Goal: Register for event/course

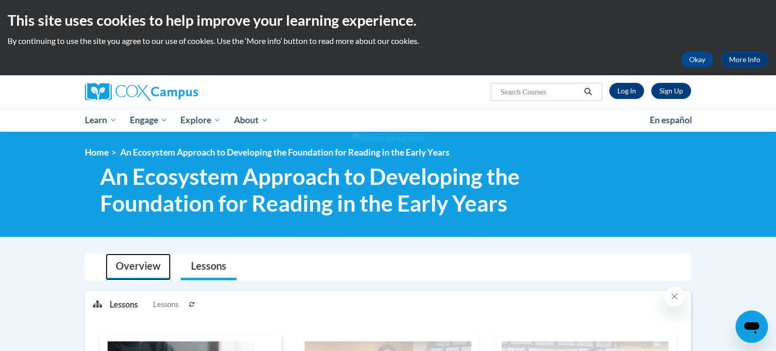
click at [126, 268] on link "Overview" at bounding box center [138, 267] width 65 height 27
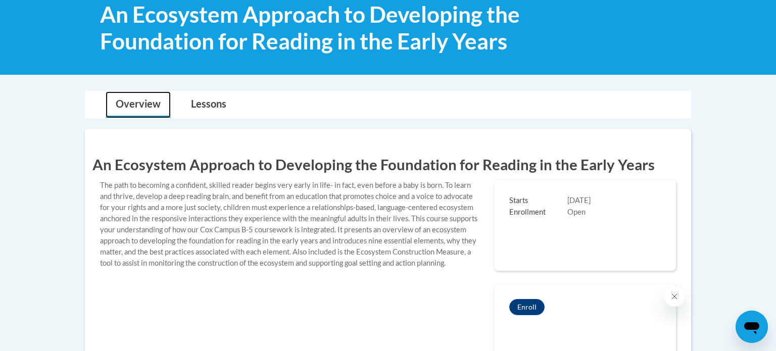
scroll to position [164, 0]
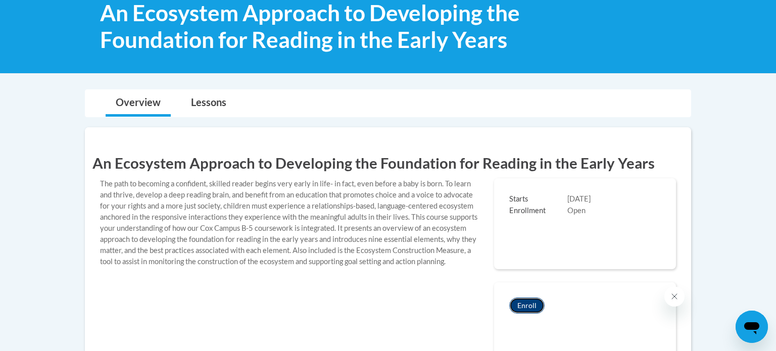
click at [530, 299] on button "Enroll" at bounding box center [526, 306] width 35 height 16
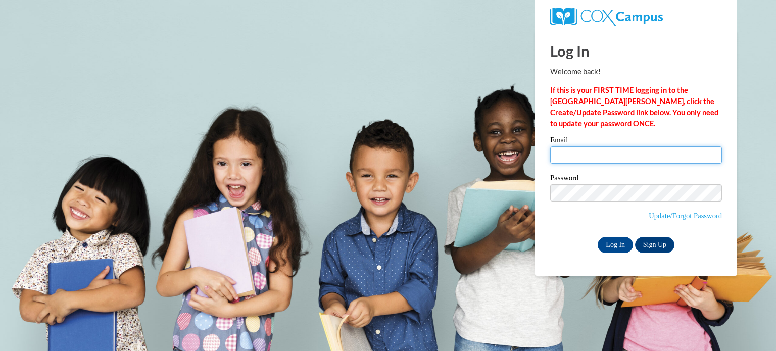
click at [618, 157] on input "Email" at bounding box center [636, 154] width 172 height 17
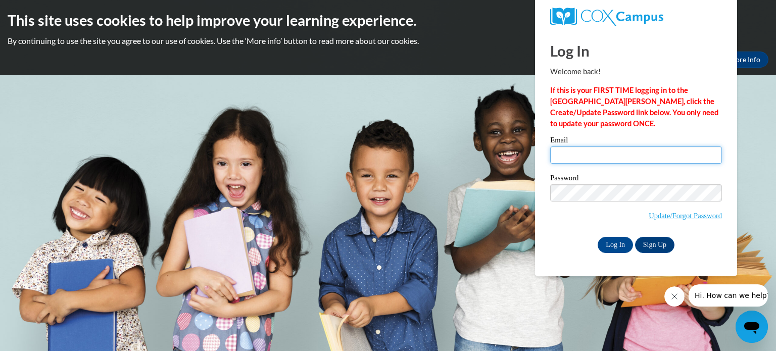
type input "placidesm@gjps.org"
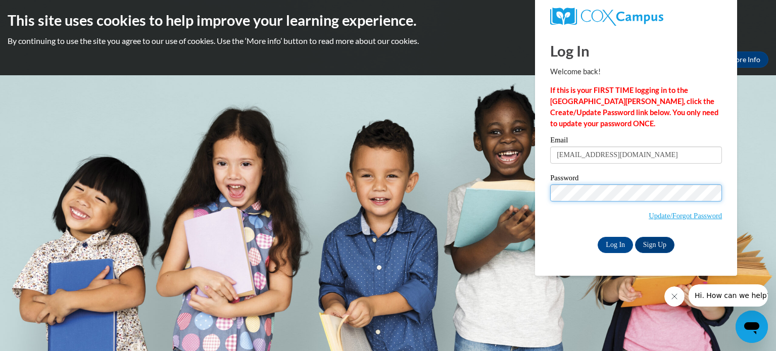
click at [598, 237] on input "Log In" at bounding box center [615, 245] width 35 height 16
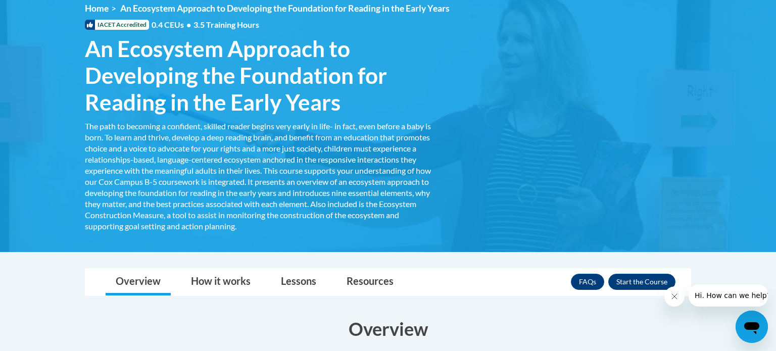
scroll to position [146, 0]
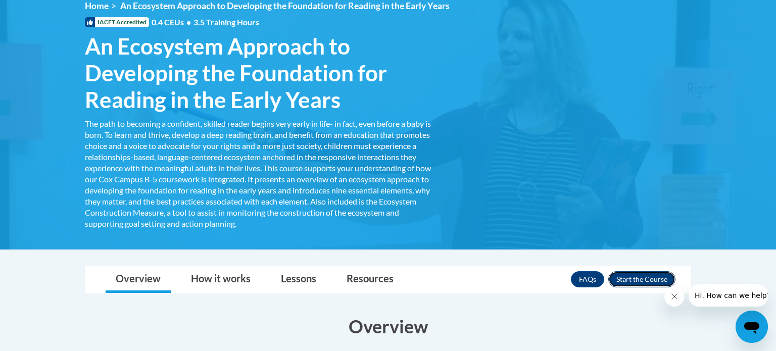
click at [647, 276] on button "Enroll" at bounding box center [641, 279] width 67 height 16
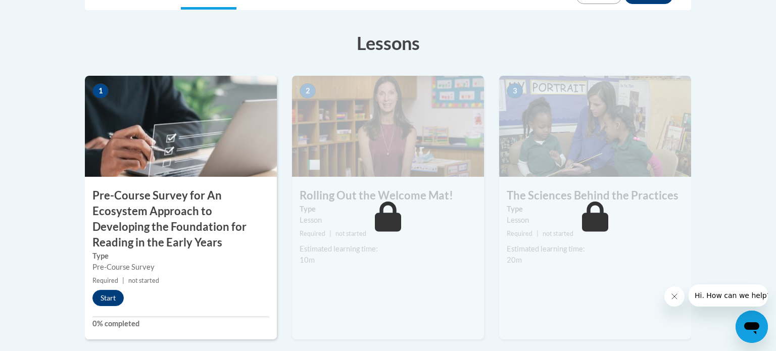
scroll to position [287, 0]
click at [105, 298] on button "Start" at bounding box center [107, 297] width 31 height 16
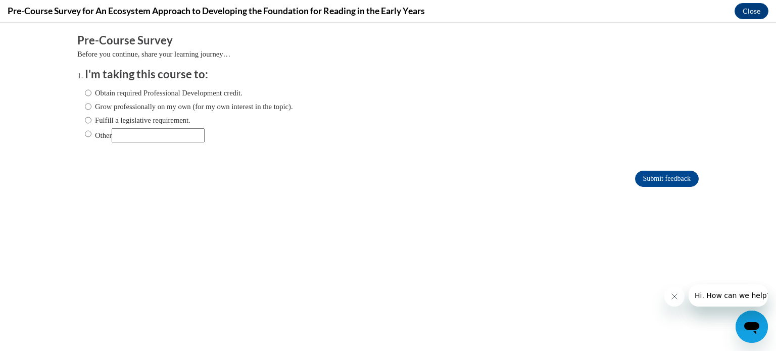
scroll to position [0, 0]
click at [88, 94] on input "Obtain required Professional Development credit." at bounding box center [88, 92] width 7 height 11
radio input "true"
click at [671, 178] on input "Submit feedback" at bounding box center [667, 179] width 64 height 16
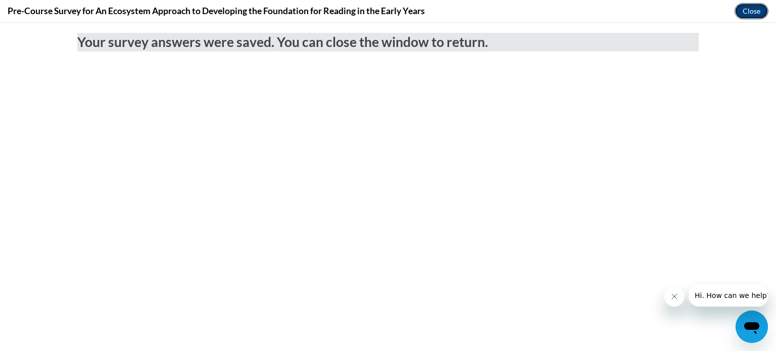
click at [744, 11] on button "Close" at bounding box center [751, 11] width 34 height 16
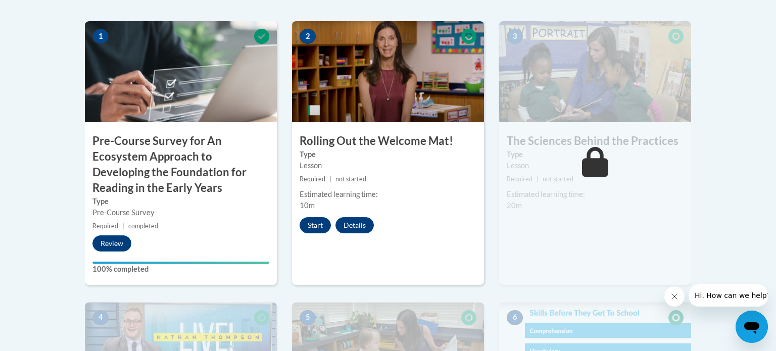
scroll to position [345, 0]
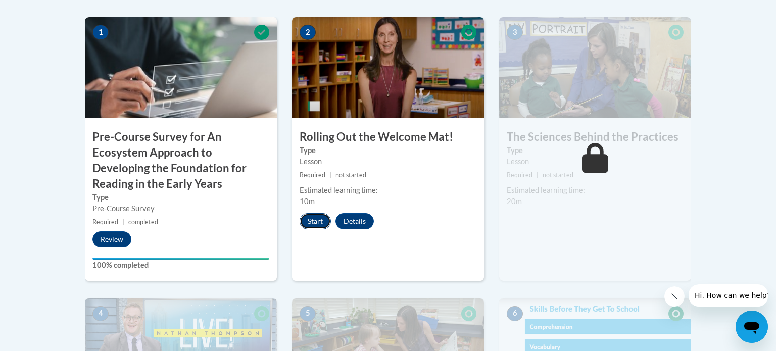
click at [319, 223] on button "Start" at bounding box center [315, 221] width 31 height 16
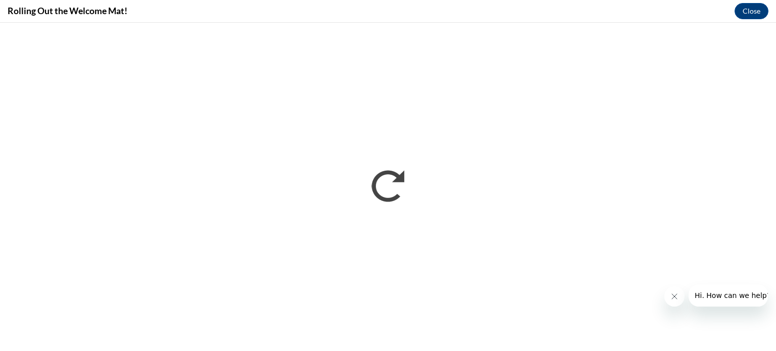
scroll to position [0, 0]
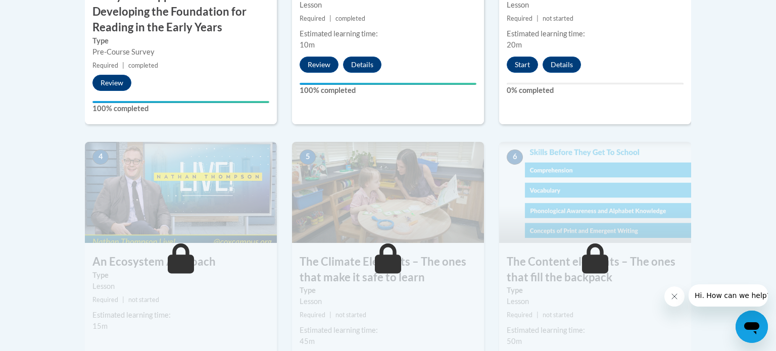
scroll to position [503, 0]
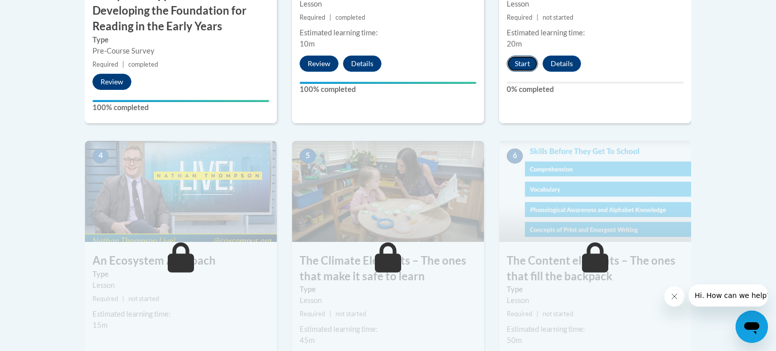
click at [522, 67] on button "Start" at bounding box center [522, 64] width 31 height 16
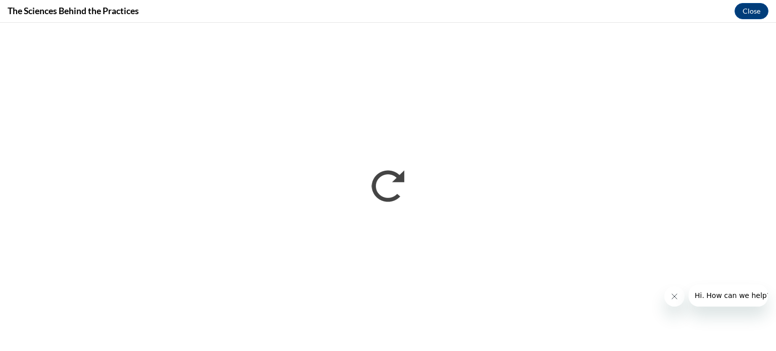
scroll to position [0, 0]
click at [755, 12] on button "Close" at bounding box center [751, 11] width 34 height 16
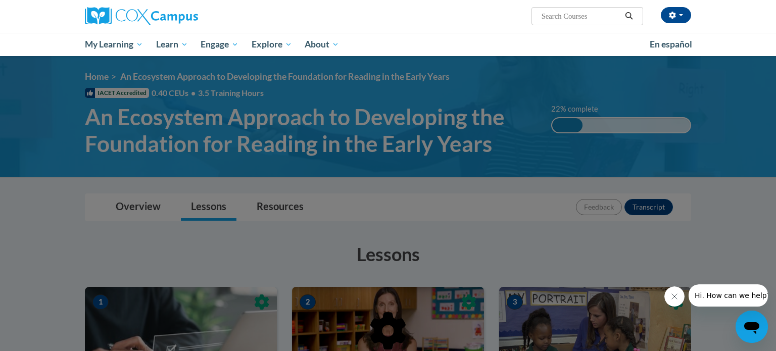
scroll to position [77, 0]
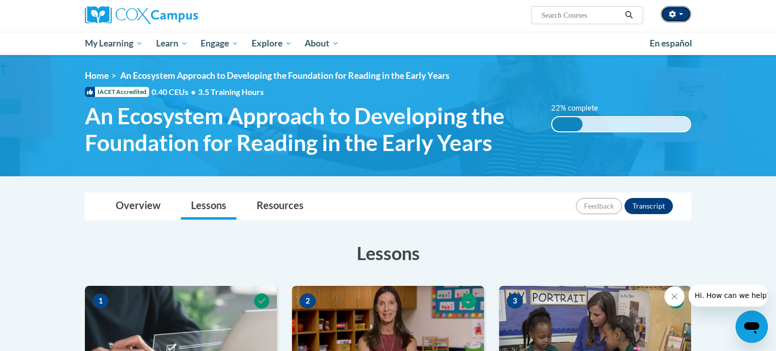
click at [672, 14] on icon "button" at bounding box center [672, 14] width 7 height 7
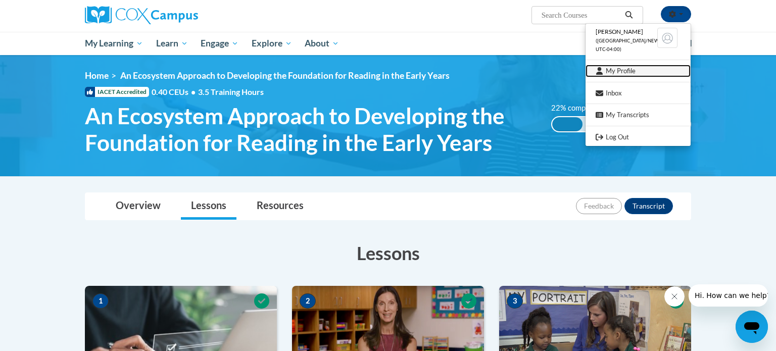
click at [615, 73] on link "My Profile" at bounding box center [637, 71] width 105 height 13
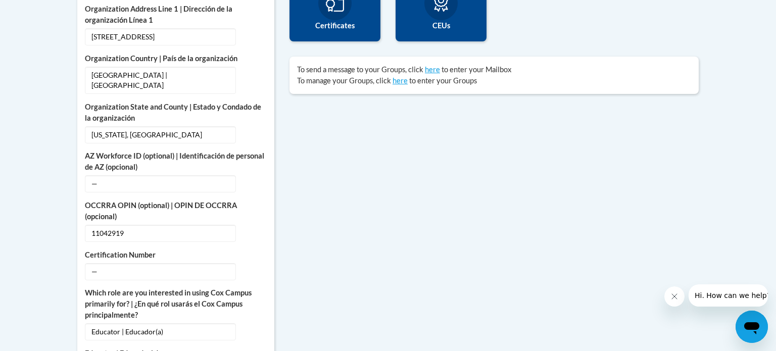
scroll to position [406, 0]
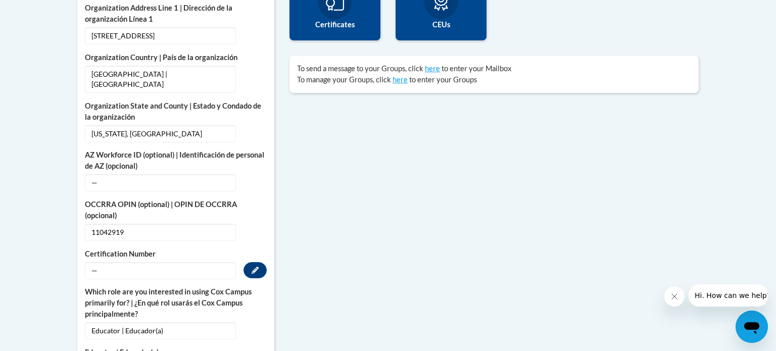
click at [111, 262] on span "—" at bounding box center [160, 270] width 151 height 17
click at [261, 262] on button "Edit" at bounding box center [254, 270] width 23 height 16
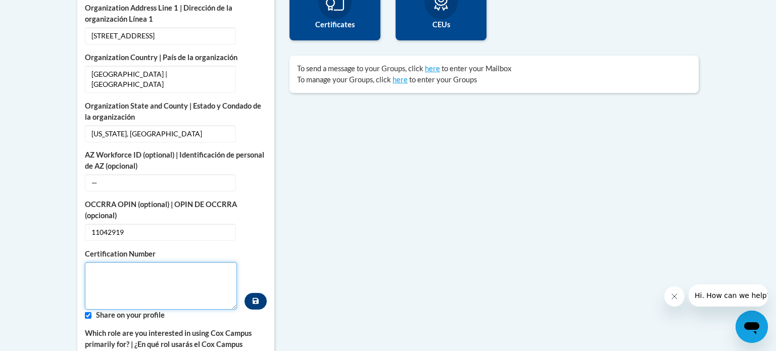
click at [213, 262] on textarea "Custom profile fields" at bounding box center [161, 285] width 152 height 47
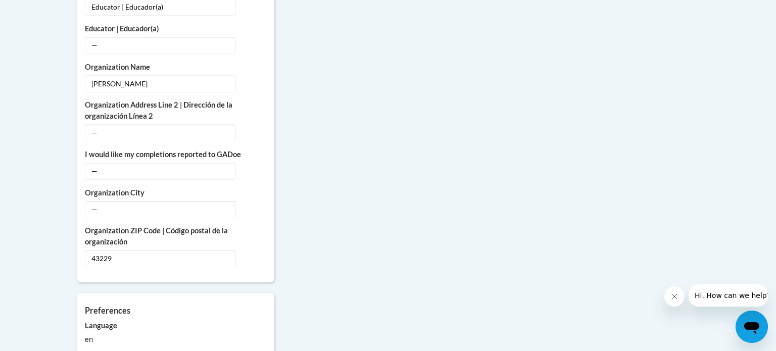
scroll to position [773, 0]
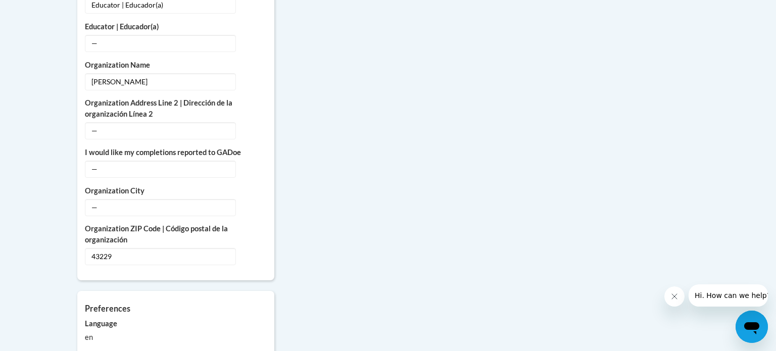
type textarea "11042919"
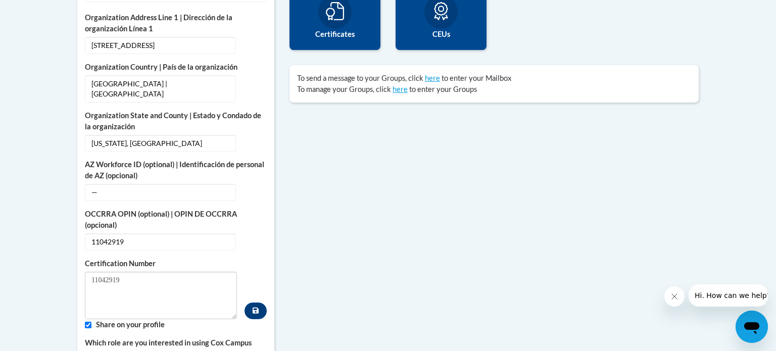
scroll to position [395, 0]
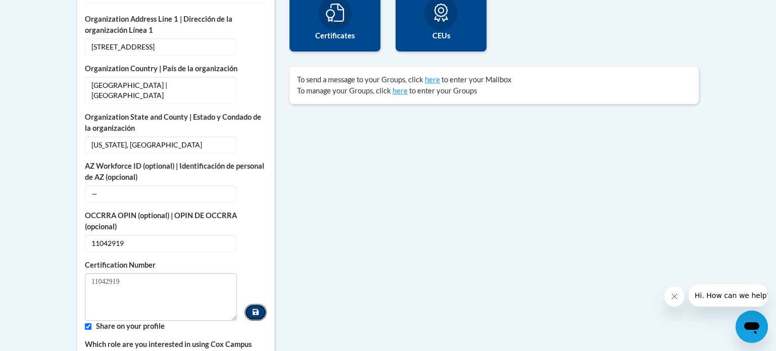
click at [261, 304] on button "Custom profile fields" at bounding box center [255, 312] width 22 height 17
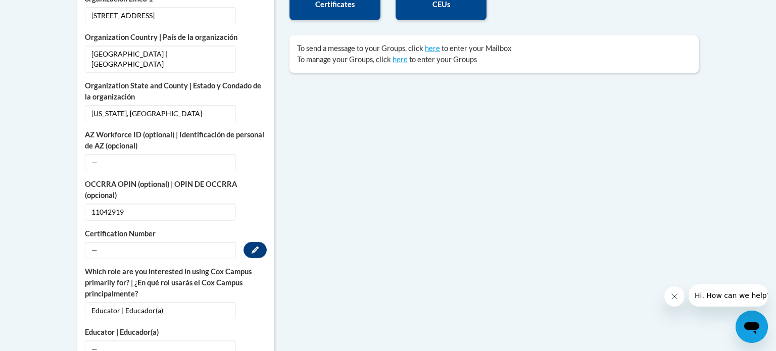
scroll to position [430, 0]
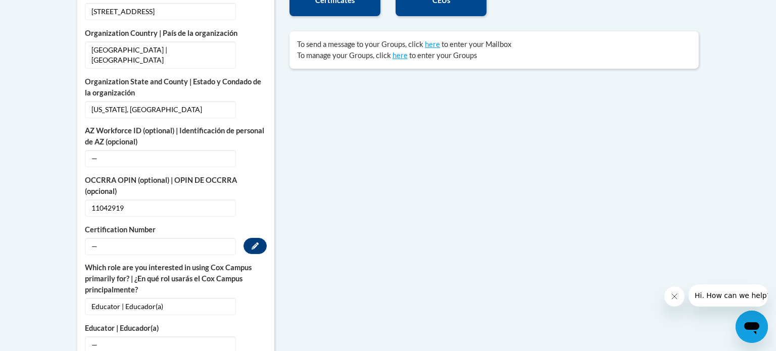
click at [224, 239] on span "—" at bounding box center [160, 246] width 151 height 17
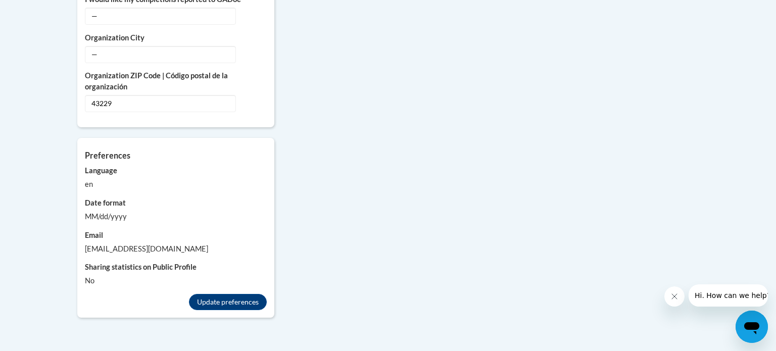
scroll to position [889, 0]
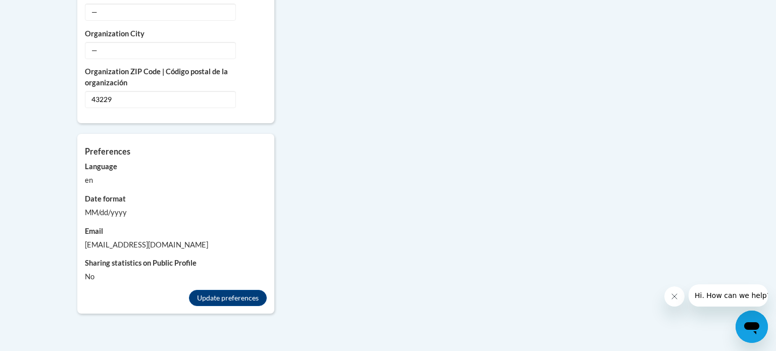
click at [127, 207] on div "MM/dd/yyyy" at bounding box center [176, 212] width 182 height 11
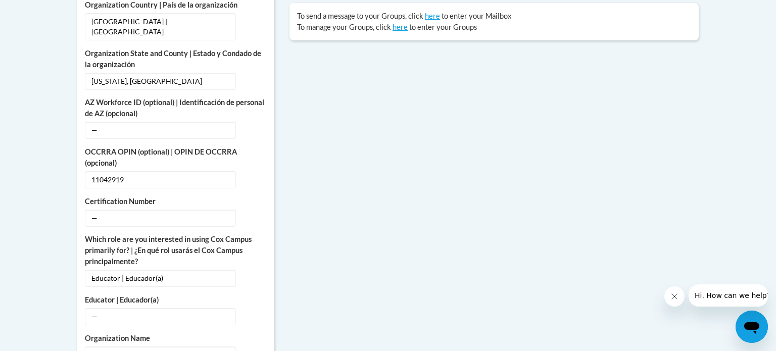
scroll to position [457, 0]
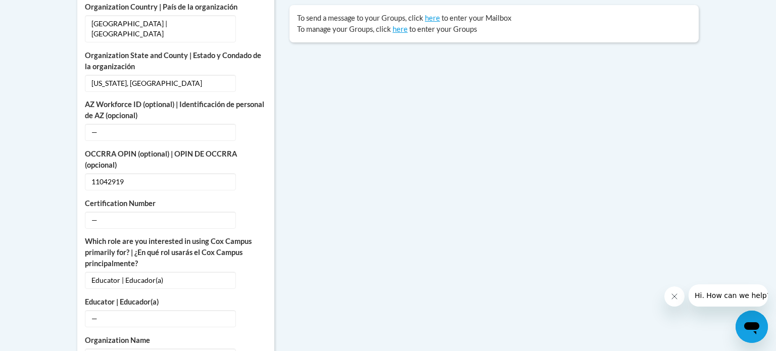
click at [312, 136] on div "More About Me Click or press to edit any of the profile fields below. Select mu…" at bounding box center [388, 333] width 636 height 848
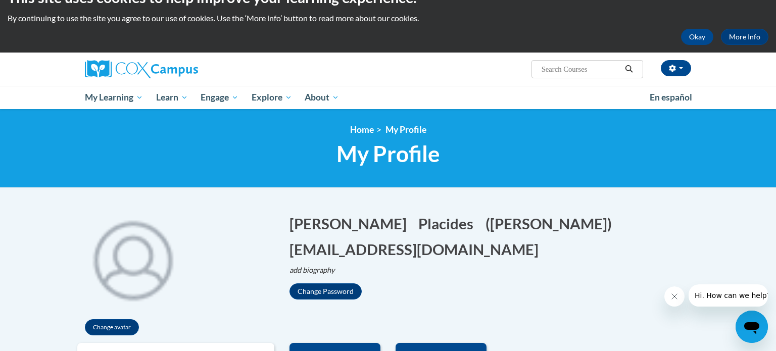
scroll to position [23, 0]
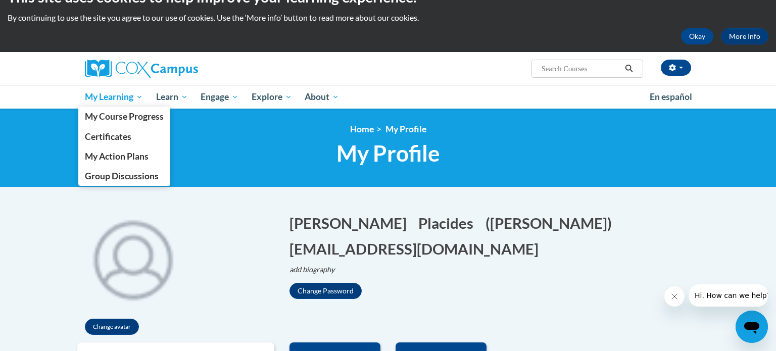
click at [94, 98] on span "My Learning" at bounding box center [114, 97] width 58 height 12
click at [97, 118] on span "My Course Progress" at bounding box center [124, 116] width 79 height 11
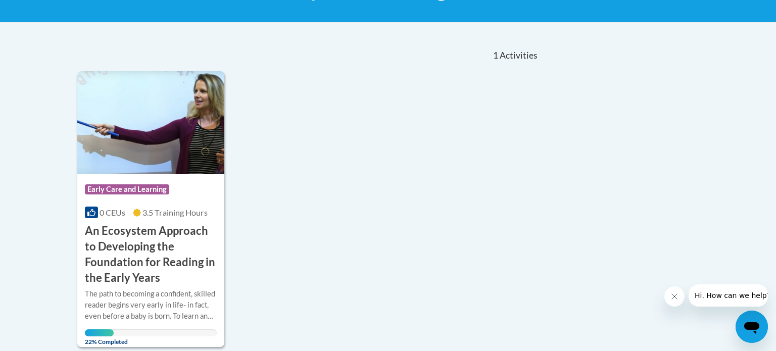
scroll to position [187, 0]
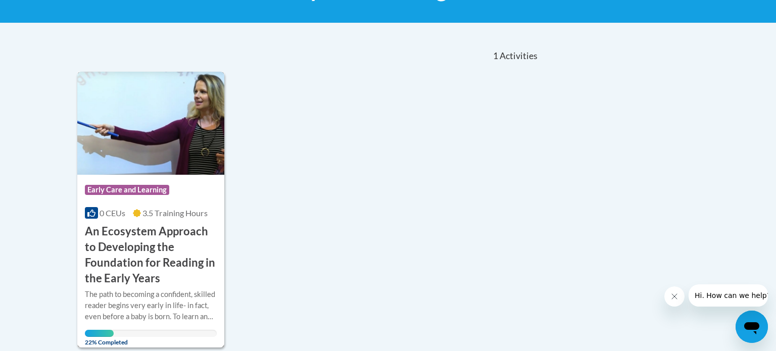
click at [133, 125] on img at bounding box center [150, 123] width 147 height 103
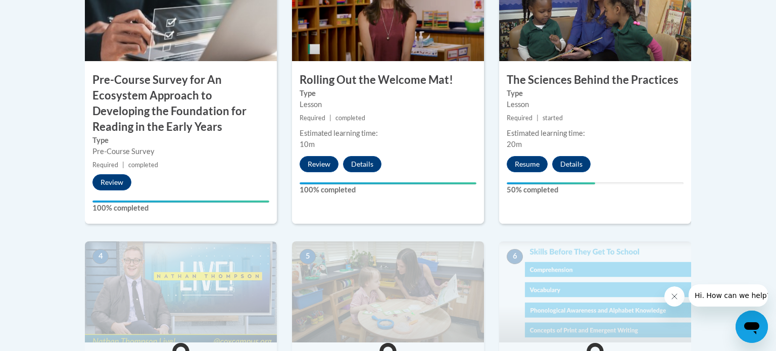
scroll to position [409, 0]
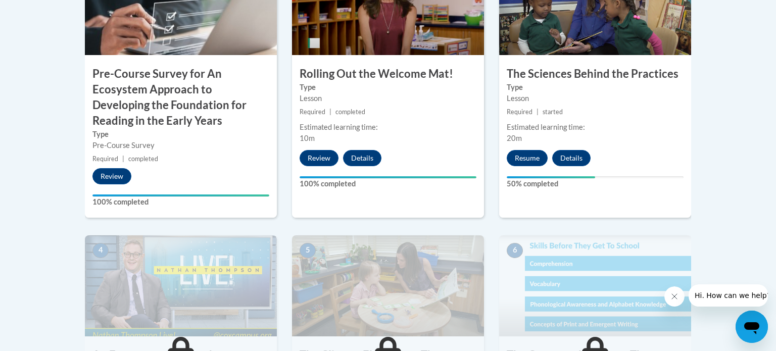
click at [603, 26] on img at bounding box center [595, 4] width 192 height 101
click at [525, 158] on button "Resume" at bounding box center [527, 158] width 41 height 16
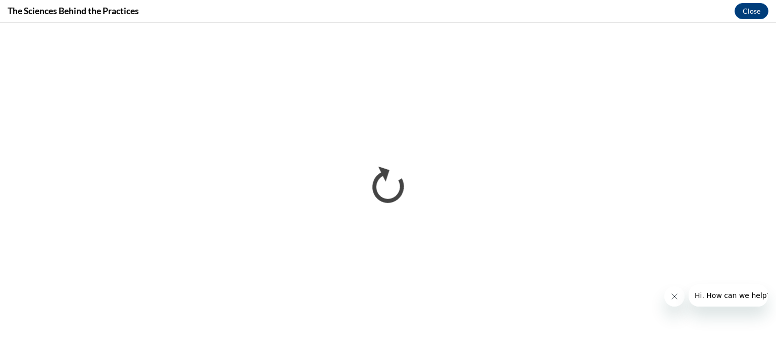
scroll to position [0, 0]
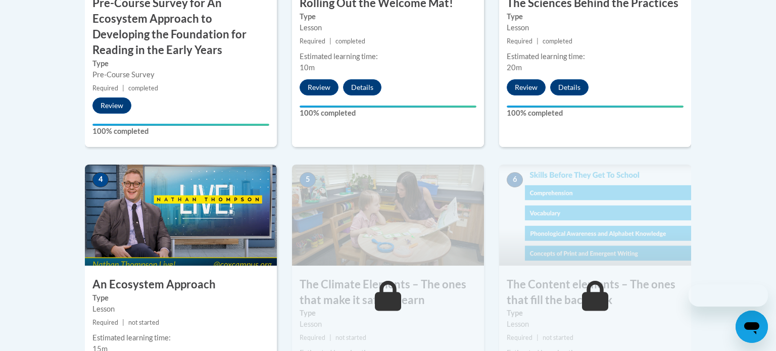
scroll to position [481, 0]
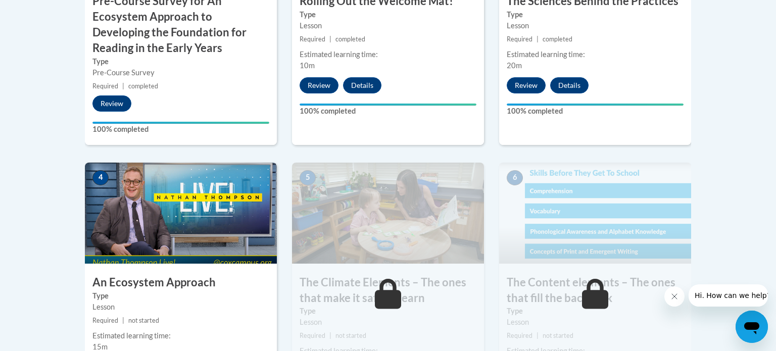
click at [186, 209] on img at bounding box center [181, 213] width 192 height 101
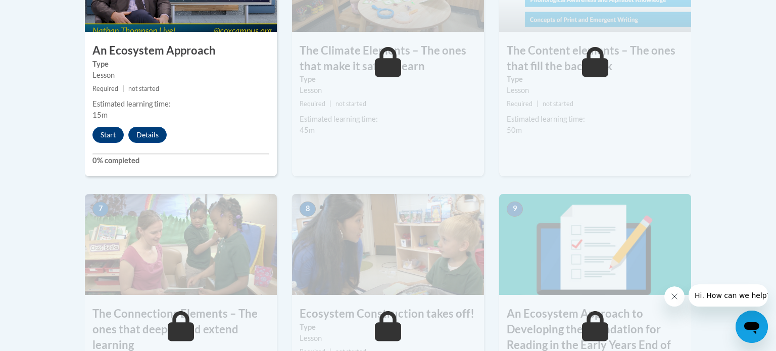
scroll to position [725, 0]
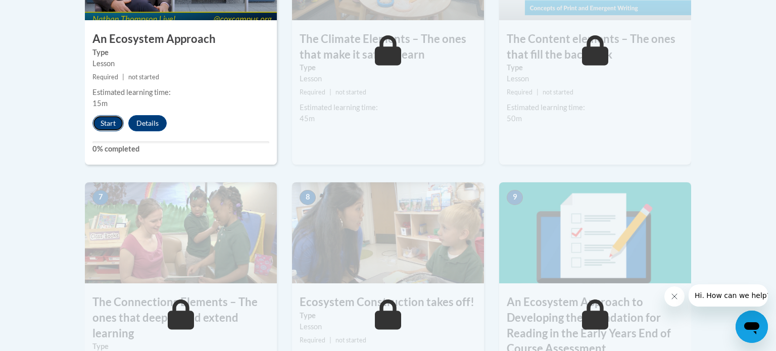
click at [112, 128] on button "Start" at bounding box center [107, 123] width 31 height 16
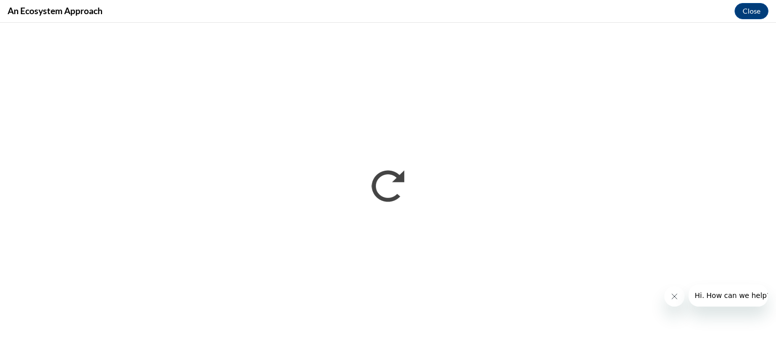
scroll to position [0, 0]
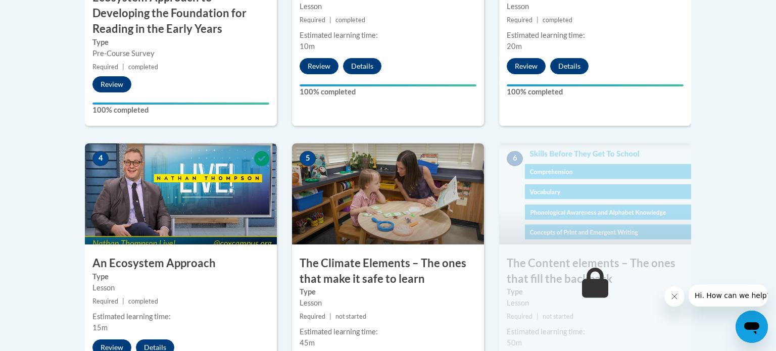
click at [345, 209] on img at bounding box center [388, 193] width 192 height 101
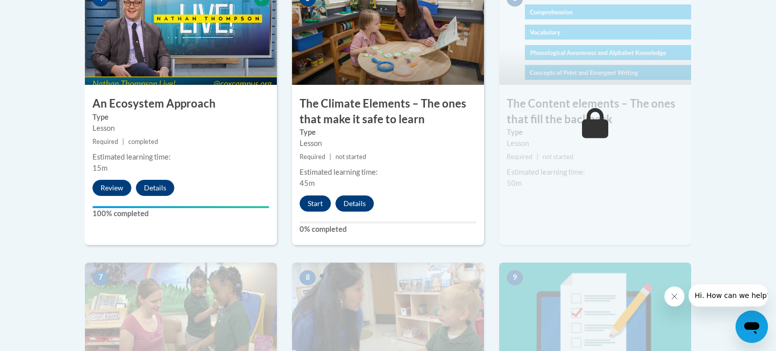
scroll to position [664, 0]
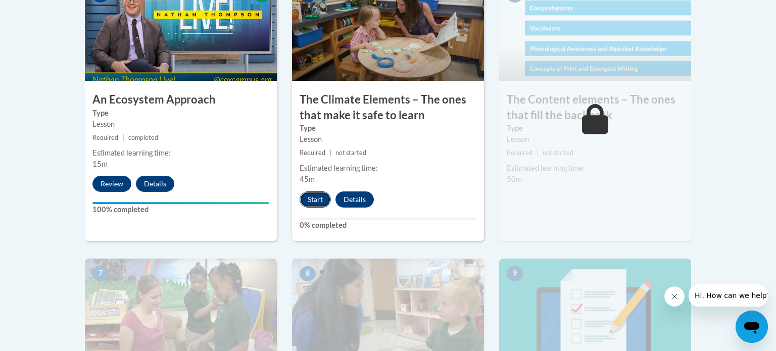
click at [309, 197] on button "Start" at bounding box center [315, 199] width 31 height 16
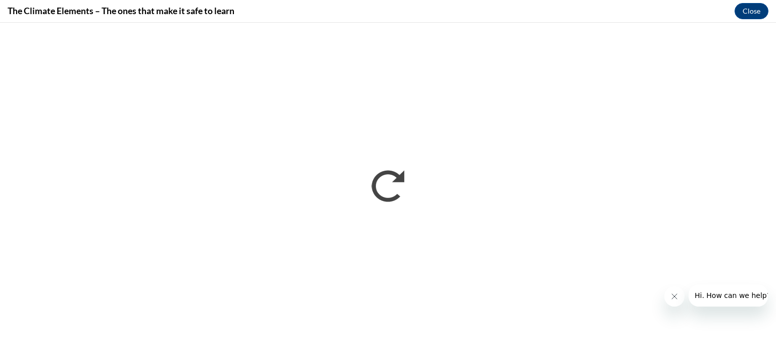
scroll to position [0, 0]
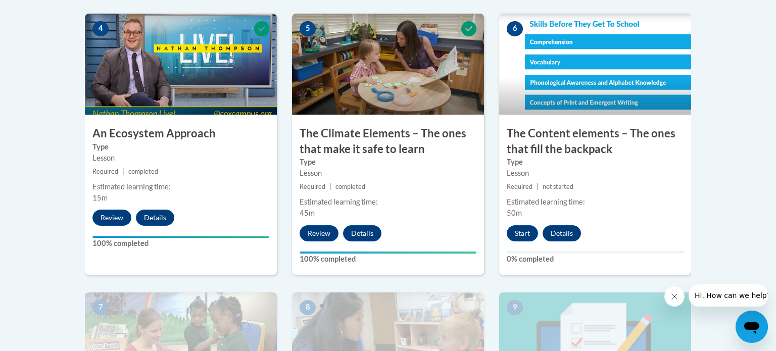
scroll to position [633, 0]
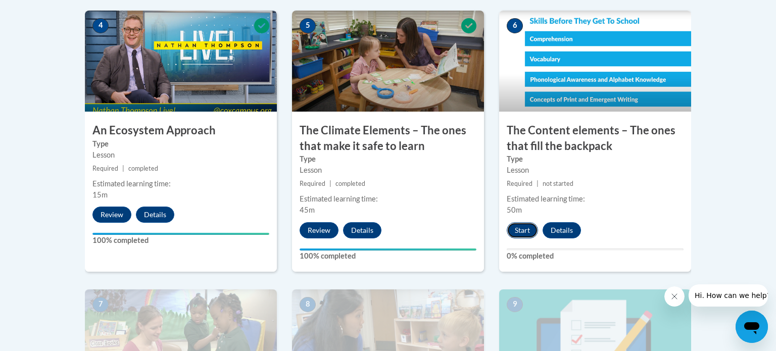
click at [525, 230] on button "Start" at bounding box center [522, 230] width 31 height 16
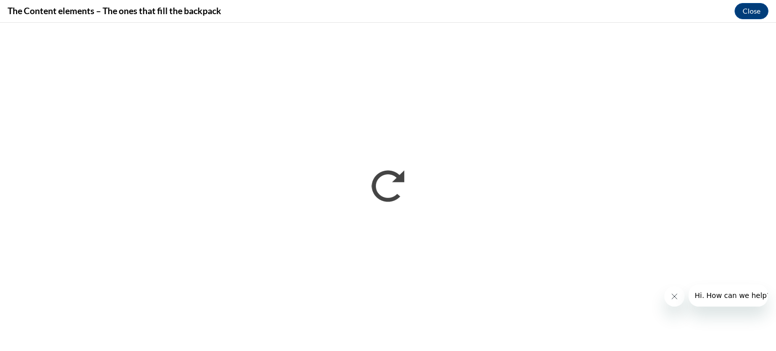
scroll to position [0, 0]
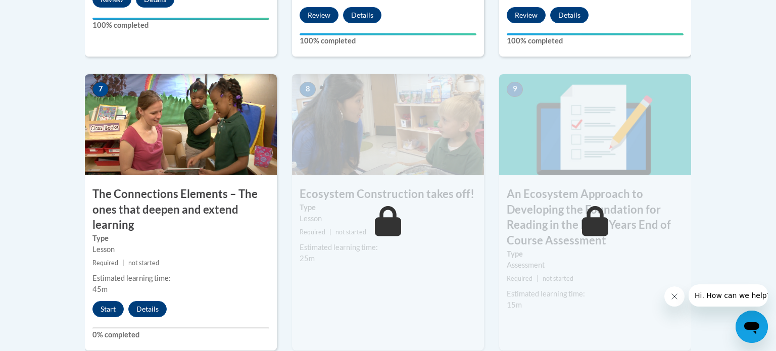
scroll to position [850, 0]
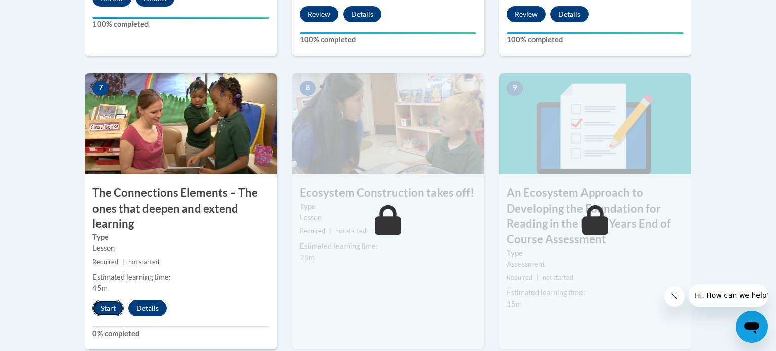
click at [100, 309] on button "Start" at bounding box center [107, 308] width 31 height 16
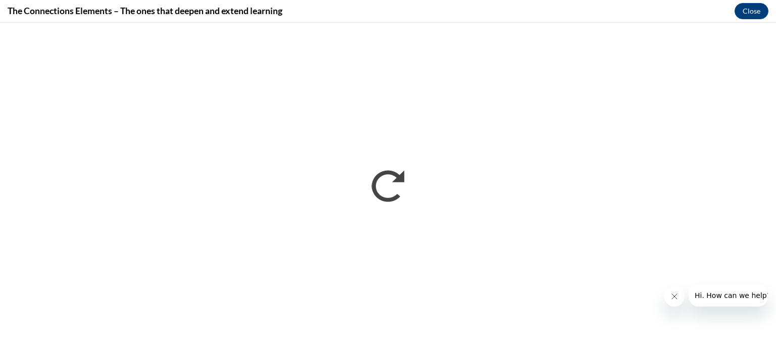
scroll to position [0, 0]
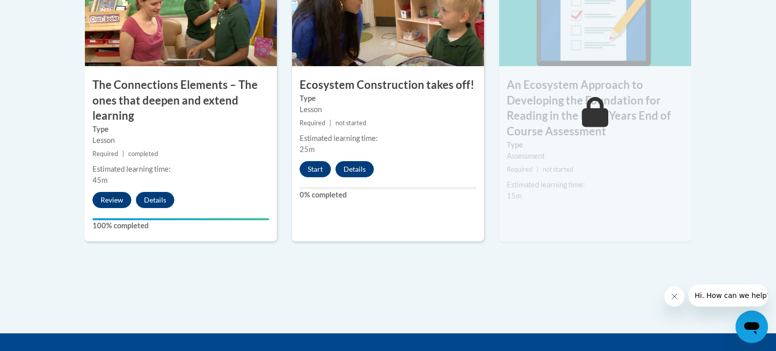
scroll to position [958, 0]
click at [316, 170] on button "Start" at bounding box center [315, 169] width 31 height 16
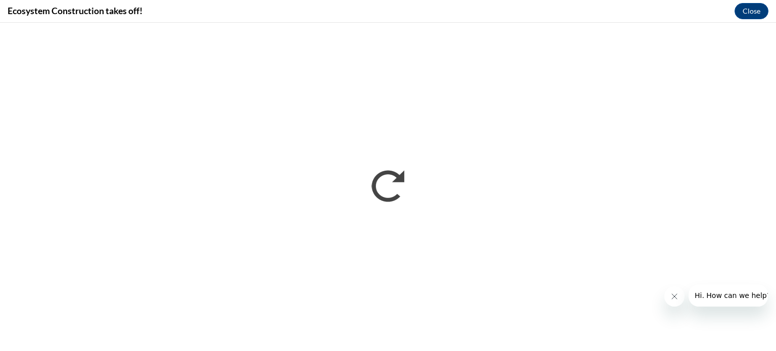
scroll to position [0, 0]
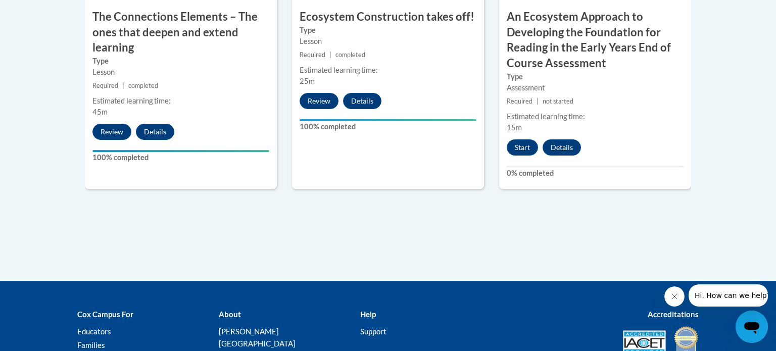
scroll to position [1024, 0]
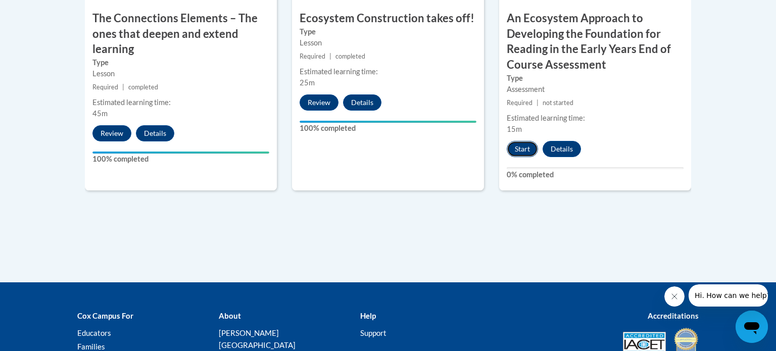
click at [526, 148] on button "Start" at bounding box center [522, 149] width 31 height 16
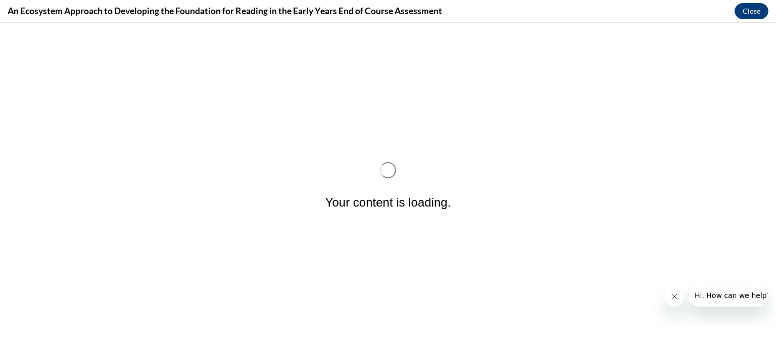
scroll to position [0, 0]
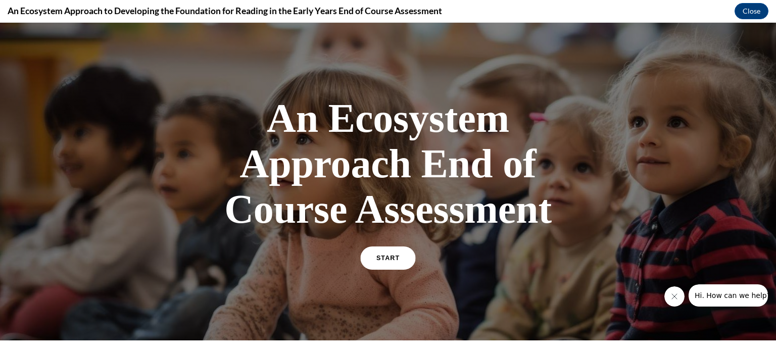
click at [388, 256] on span "START" at bounding box center [387, 259] width 23 height 8
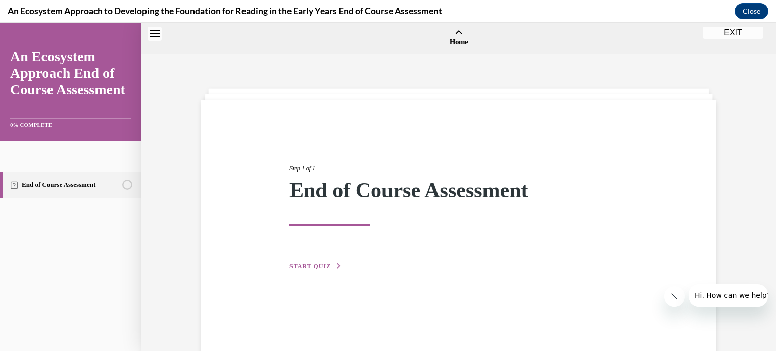
scroll to position [31, 0]
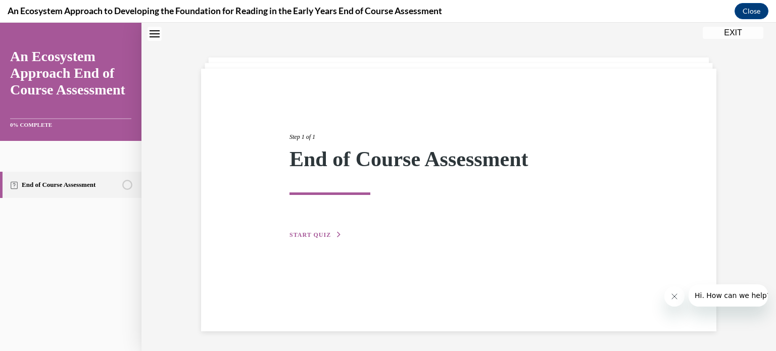
click at [330, 231] on button "START QUIZ" at bounding box center [315, 234] width 53 height 9
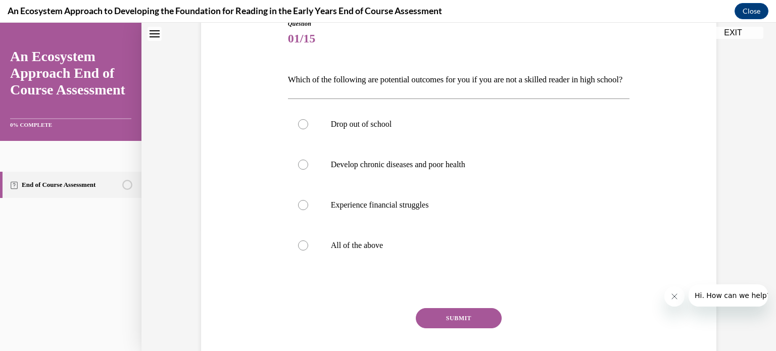
scroll to position [121, 0]
click at [307, 251] on div at bounding box center [303, 245] width 10 height 10
click at [307, 251] on input "All of the above" at bounding box center [303, 245] width 10 height 10
radio input "true"
click at [446, 326] on button "SUBMIT" at bounding box center [459, 318] width 86 height 20
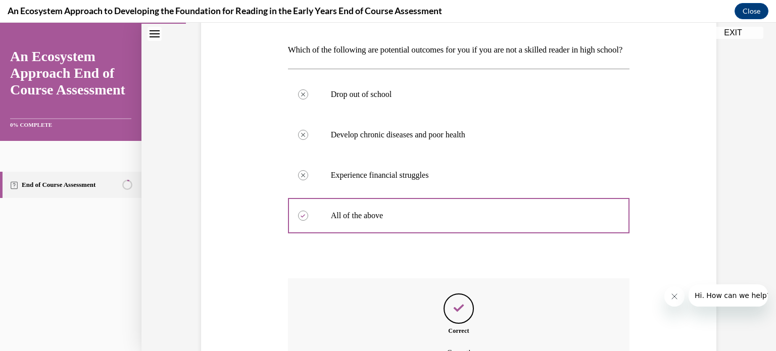
scroll to position [280, 0]
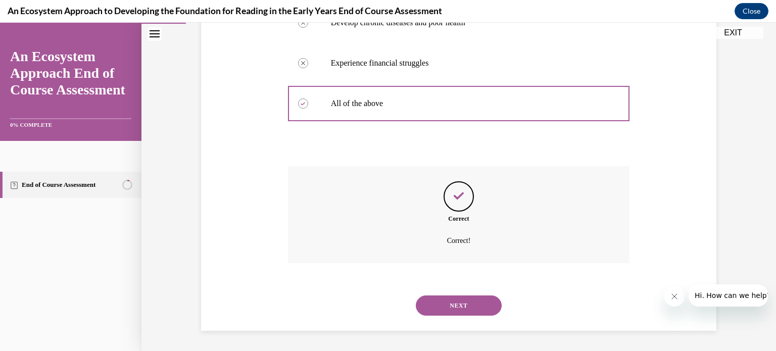
click at [451, 309] on button "NEXT" at bounding box center [459, 305] width 86 height 20
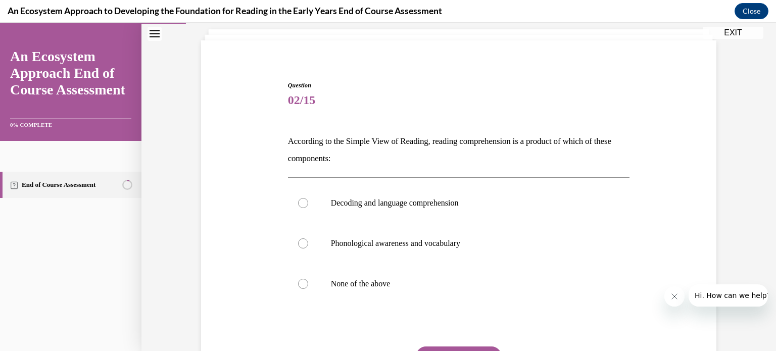
scroll to position [65, 0]
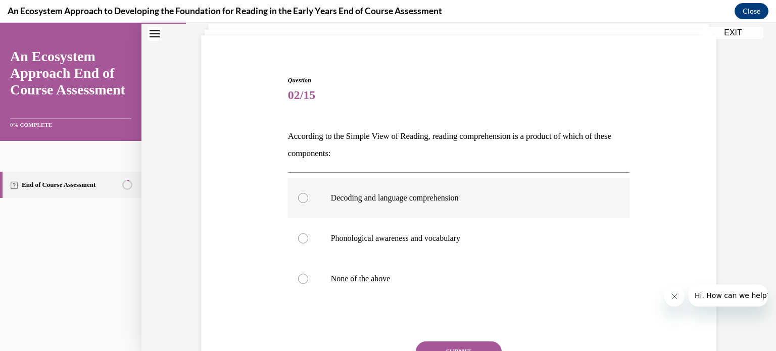
click at [413, 201] on p "Decoding and language comprehension" at bounding box center [468, 198] width 274 height 10
click at [308, 201] on input "Decoding and language comprehension" at bounding box center [303, 198] width 10 height 10
radio input "true"
click at [477, 346] on button "SUBMIT" at bounding box center [459, 351] width 86 height 20
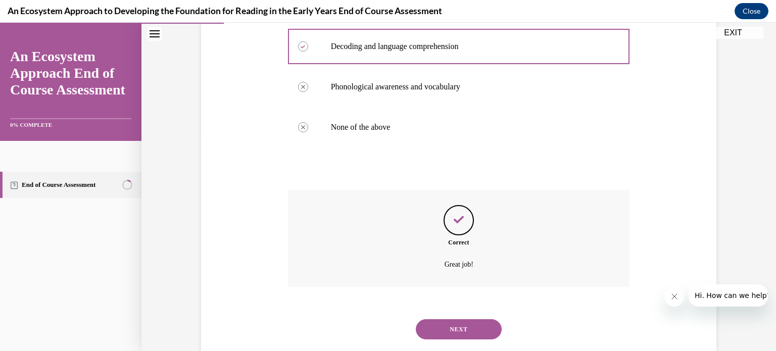
scroll to position [239, 0]
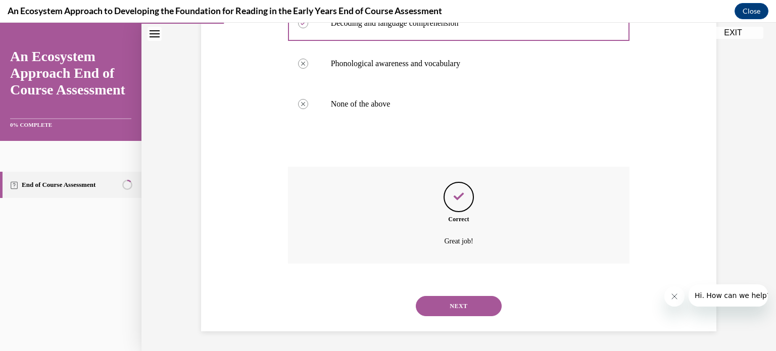
click at [478, 305] on button "NEXT" at bounding box center [459, 306] width 86 height 20
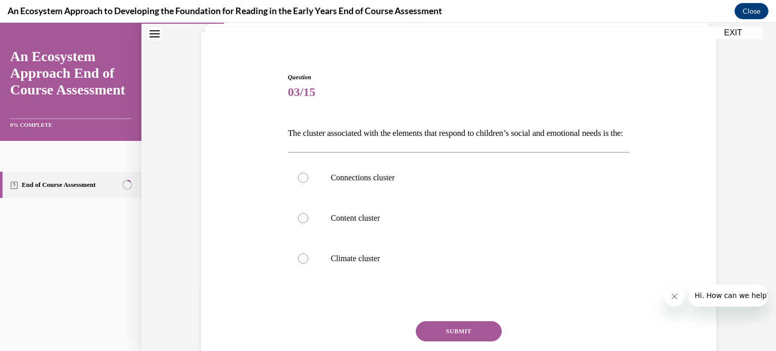
scroll to position [69, 0]
click at [305, 263] on div at bounding box center [303, 258] width 10 height 10
click at [305, 263] on input "Climate cluster" at bounding box center [303, 258] width 10 height 10
radio input "true"
click at [460, 340] on button "SUBMIT" at bounding box center [459, 330] width 86 height 20
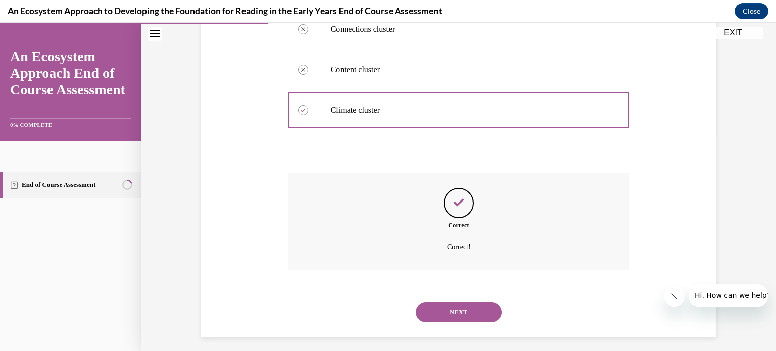
scroll to position [239, 0]
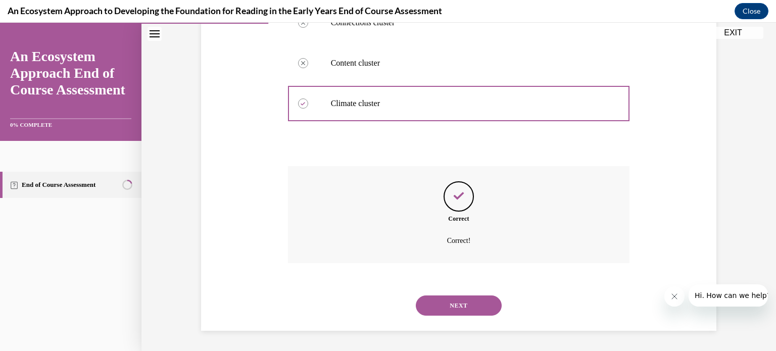
click at [463, 303] on button "NEXT" at bounding box center [459, 305] width 86 height 20
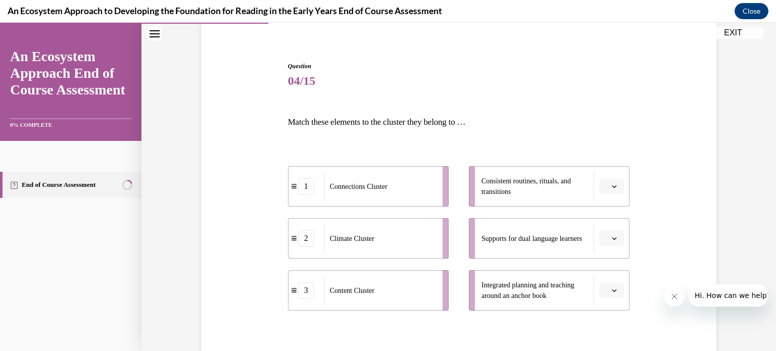
scroll to position [79, 0]
drag, startPoint x: 439, startPoint y: 243, endPoint x: 468, endPoint y: 243, distance: 28.3
click at [468, 243] on li "2 Climate Cluster" at bounding box center [395, 238] width 161 height 40
click at [441, 293] on li "3 Content Cluster" at bounding box center [368, 290] width 161 height 40
drag, startPoint x: 451, startPoint y: 225, endPoint x: 417, endPoint y: 223, distance: 34.4
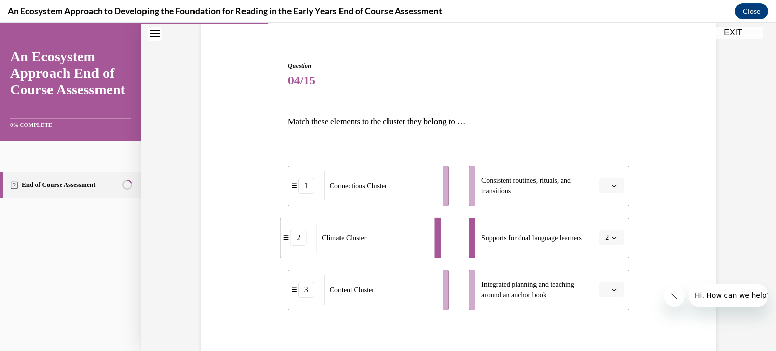
click at [417, 223] on div "Climate Cluster" at bounding box center [372, 237] width 112 height 29
click at [417, 223] on div "Climate Cluster" at bounding box center [380, 237] width 112 height 29
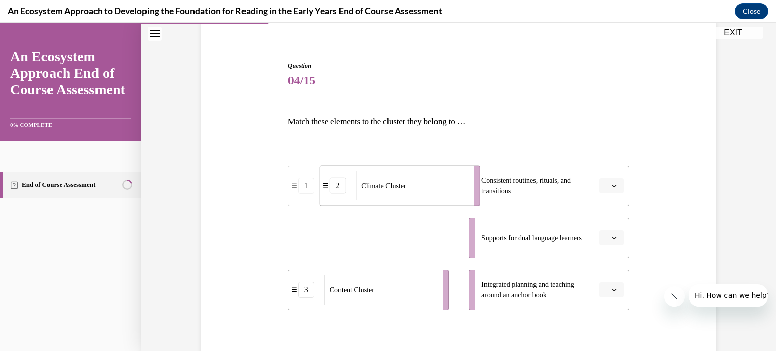
drag, startPoint x: 422, startPoint y: 228, endPoint x: 454, endPoint y: 175, distance: 61.4
click at [454, 175] on div "Climate Cluster" at bounding box center [412, 185] width 112 height 29
drag, startPoint x: 441, startPoint y: 238, endPoint x: 462, endPoint y: 241, distance: 20.4
click at [462, 241] on li "1 Connections Cluster" at bounding box center [388, 241] width 161 height 40
drag, startPoint x: 447, startPoint y: 236, endPoint x: 478, endPoint y: 234, distance: 31.4
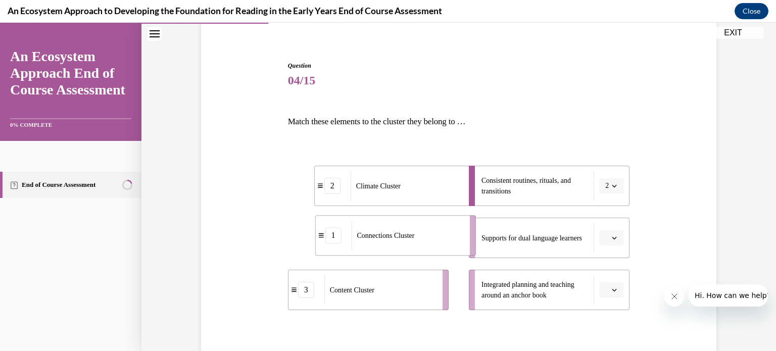
click at [475, 234] on li "1 Connections Cluster" at bounding box center [395, 235] width 161 height 40
drag, startPoint x: 443, startPoint y: 295, endPoint x: 472, endPoint y: 294, distance: 28.8
click at [472, 294] on li "3 Content Cluster" at bounding box center [396, 289] width 161 height 40
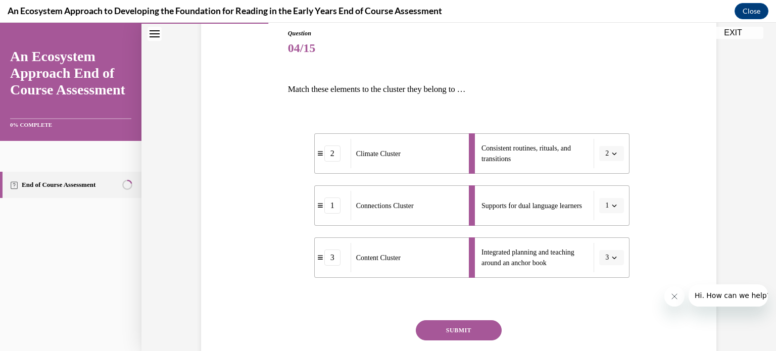
scroll to position [114, 0]
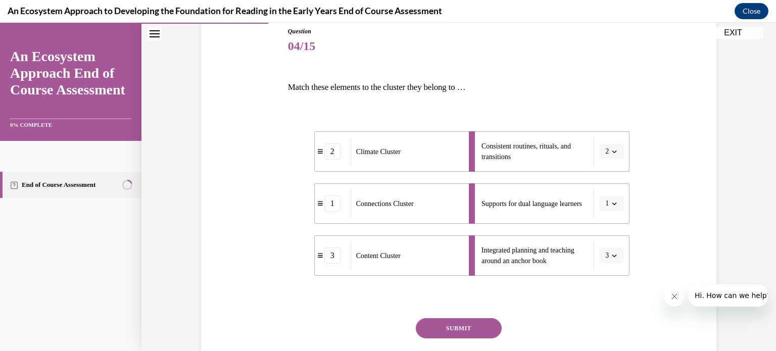
click at [451, 328] on button "SUBMIT" at bounding box center [459, 328] width 86 height 20
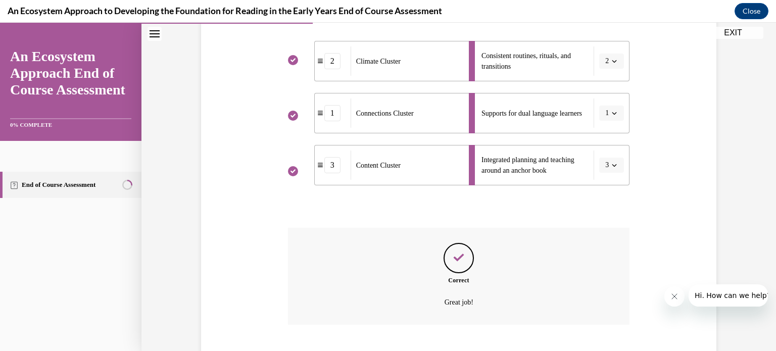
scroll to position [265, 0]
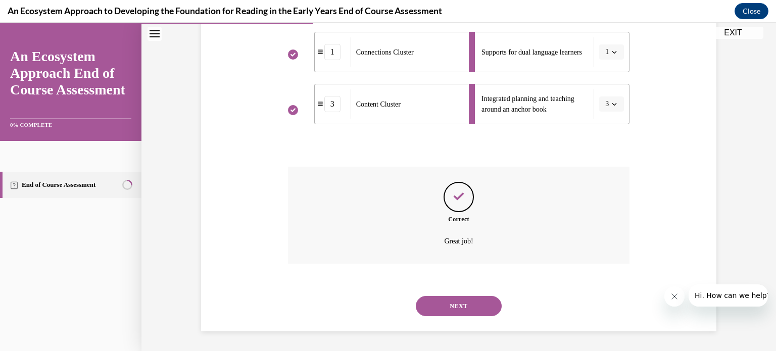
click at [453, 308] on button "NEXT" at bounding box center [459, 306] width 86 height 20
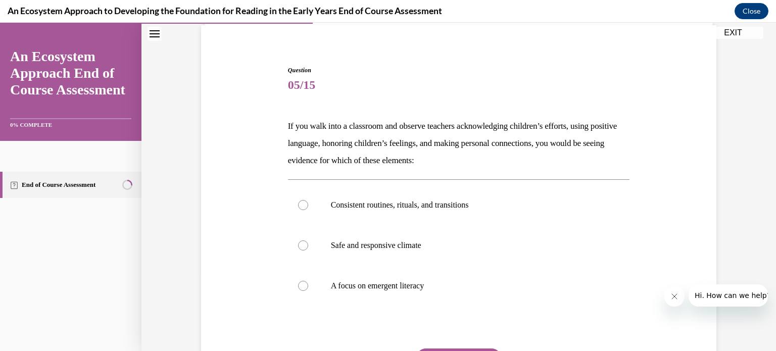
scroll to position [78, 0]
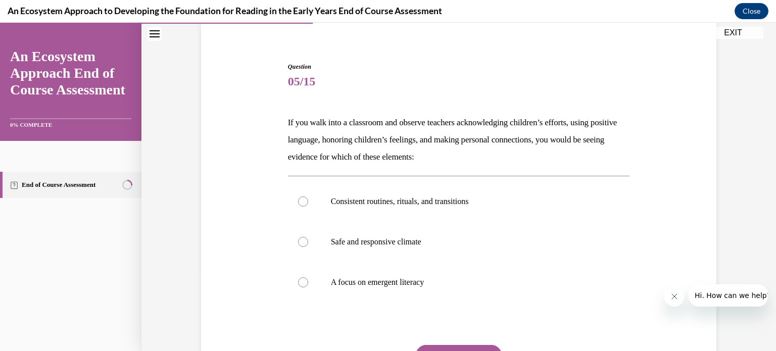
click at [495, 247] on label "Safe and responsive climate" at bounding box center [459, 242] width 342 height 40
click at [308, 247] on input "Safe and responsive climate" at bounding box center [303, 242] width 10 height 10
radio input "true"
click at [495, 247] on label "Safe and responsive climate" at bounding box center [459, 242] width 342 height 40
click at [308, 247] on input "Safe and responsive climate" at bounding box center [303, 242] width 10 height 10
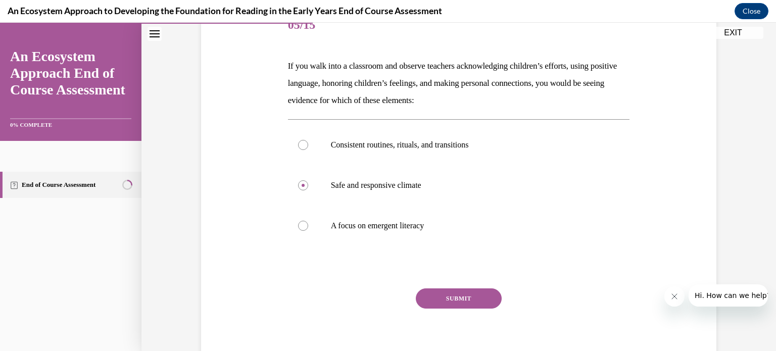
scroll to position [137, 0]
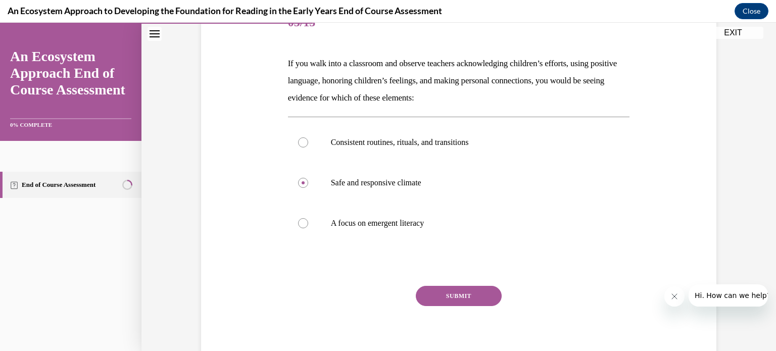
click at [477, 298] on button "SUBMIT" at bounding box center [459, 296] width 86 height 20
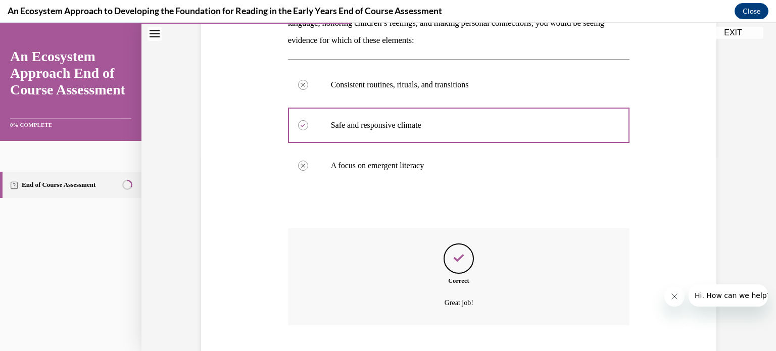
scroll to position [257, 0]
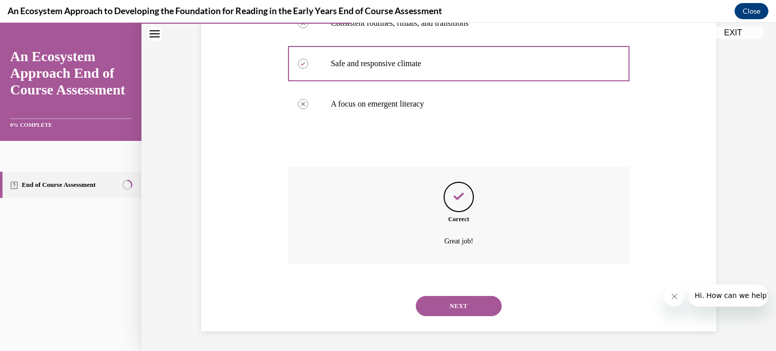
click at [477, 298] on button "NEXT" at bounding box center [459, 306] width 86 height 20
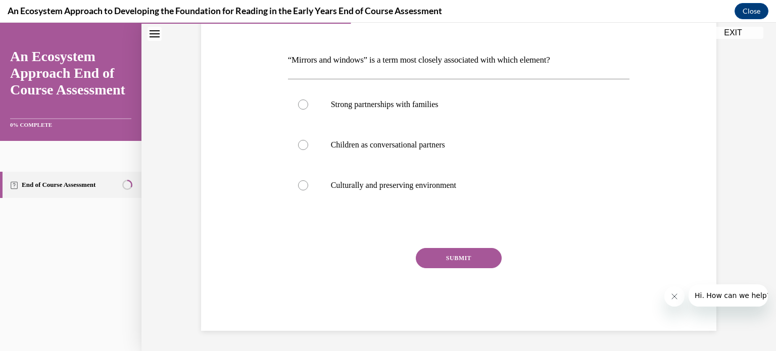
scroll to position [112, 0]
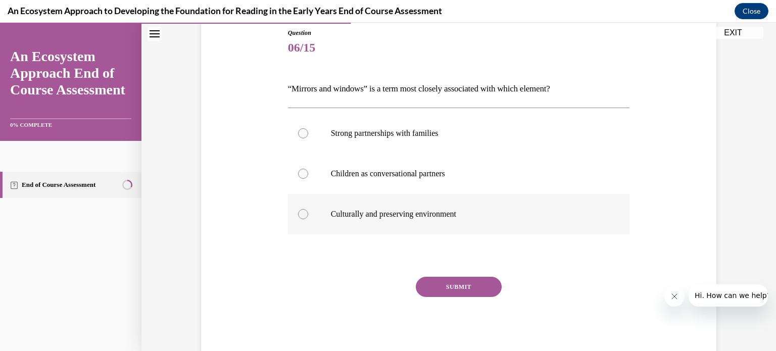
click at [328, 217] on label "Culturally and preserving environment" at bounding box center [459, 214] width 342 height 40
click at [308, 217] on input "Culturally and preserving environment" at bounding box center [303, 214] width 10 height 10
radio input "true"
click at [476, 278] on button "SUBMIT" at bounding box center [459, 287] width 86 height 20
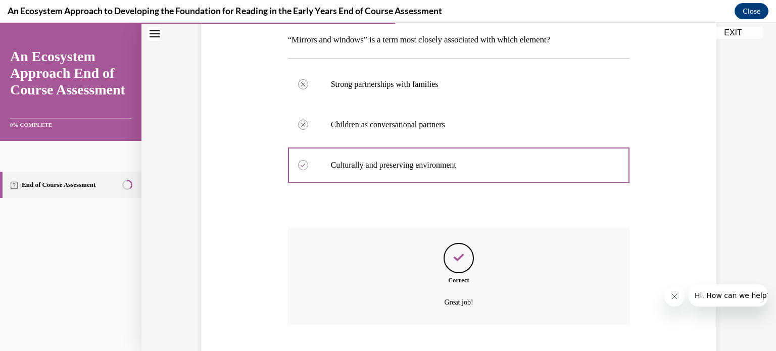
scroll to position [222, 0]
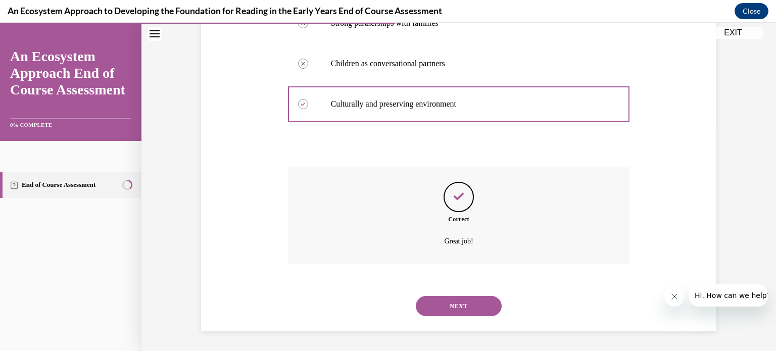
click at [476, 278] on div "Correct Great job!" at bounding box center [459, 223] width 342 height 112
click at [472, 304] on button "NEXT" at bounding box center [459, 306] width 86 height 20
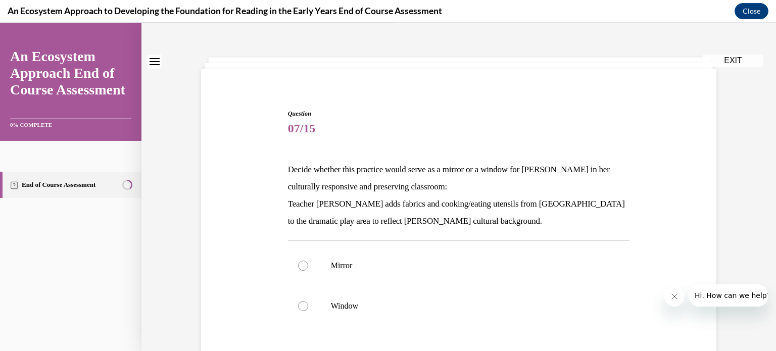
scroll to position [0, 0]
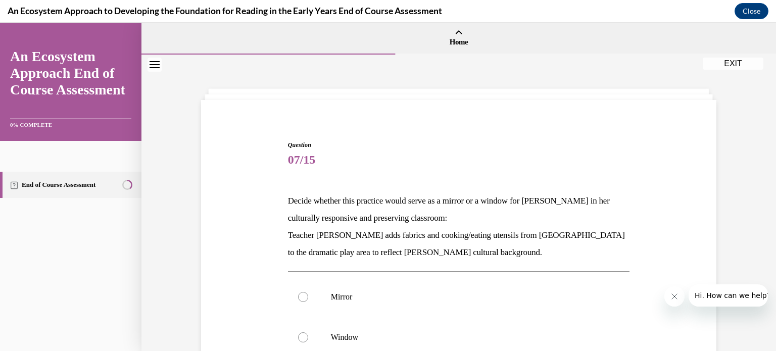
click at [472, 304] on label "Mirror" at bounding box center [459, 297] width 342 height 40
click at [308, 302] on input "Mirror" at bounding box center [303, 297] width 10 height 10
radio input "true"
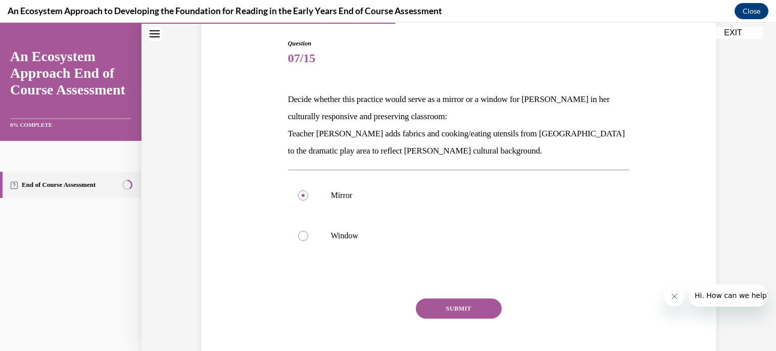
click at [472, 304] on button "SUBMIT" at bounding box center [459, 309] width 86 height 20
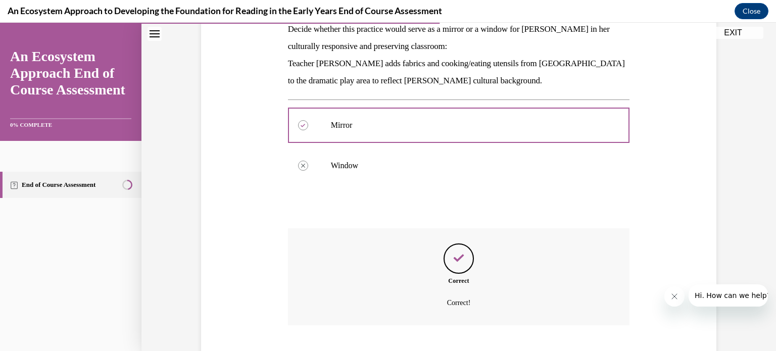
scroll to position [233, 0]
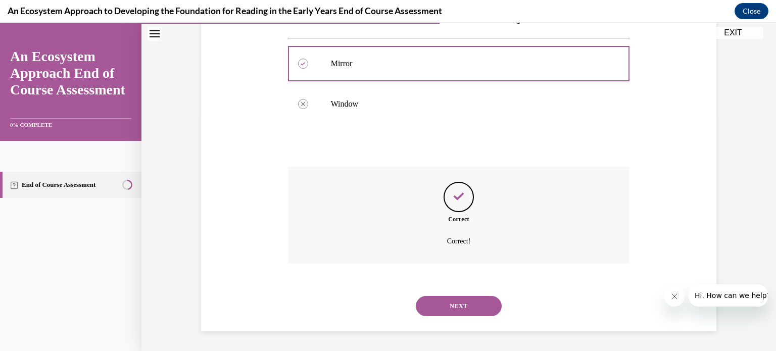
click at [472, 304] on button "NEXT" at bounding box center [459, 306] width 86 height 20
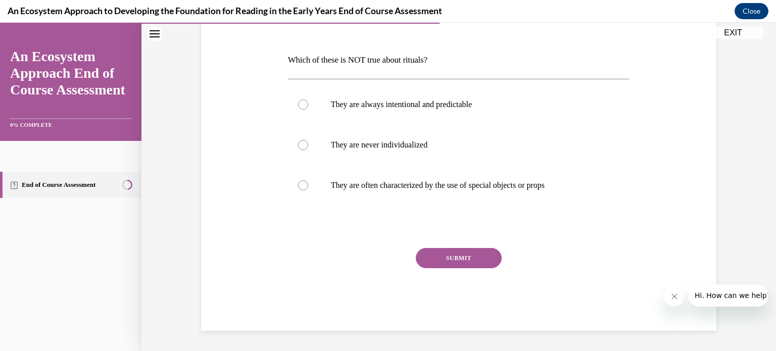
scroll to position [112, 0]
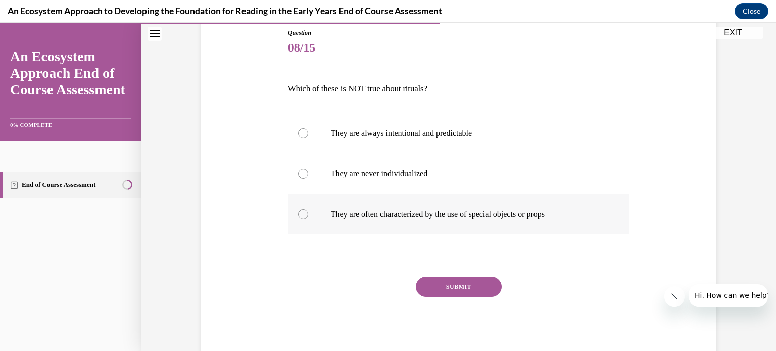
click at [380, 217] on p "They are often characterized by the use of special objects or props" at bounding box center [468, 214] width 274 height 10
click at [308, 217] on input "They are often characterized by the use of special objects or props" at bounding box center [303, 214] width 10 height 10
radio input "true"
click at [408, 179] on label "They are never individualized" at bounding box center [459, 174] width 342 height 40
click at [308, 179] on input "They are never individualized" at bounding box center [303, 174] width 10 height 10
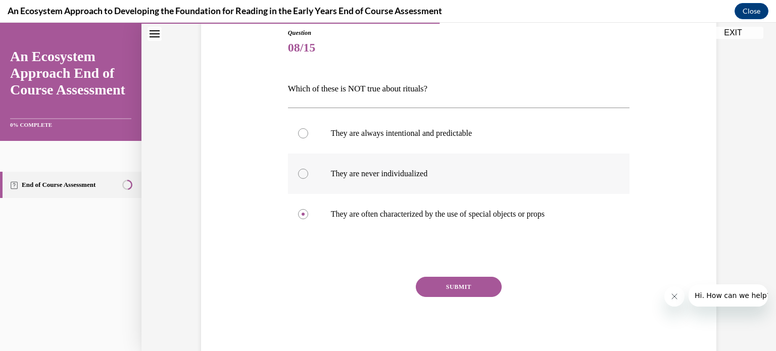
radio input "true"
click at [448, 285] on button "SUBMIT" at bounding box center [459, 287] width 86 height 20
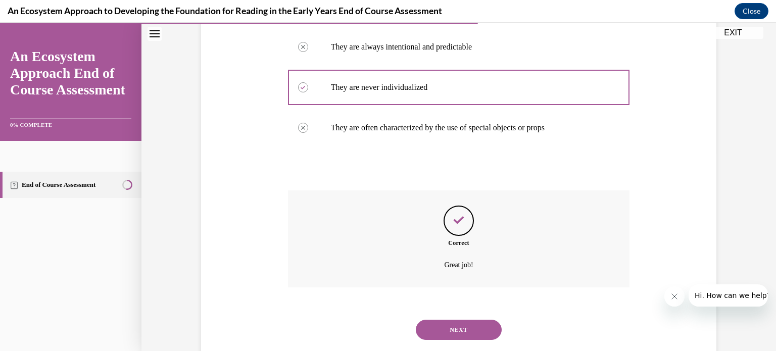
scroll to position [222, 0]
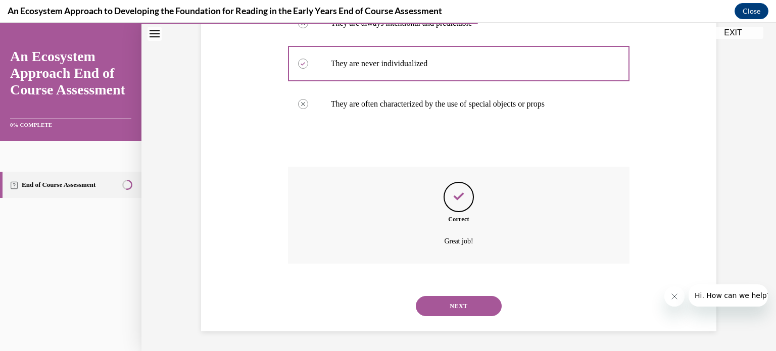
click at [456, 306] on button "NEXT" at bounding box center [459, 306] width 86 height 20
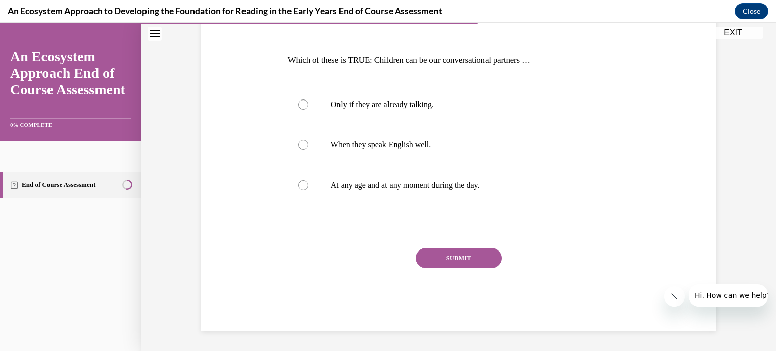
scroll to position [112, 0]
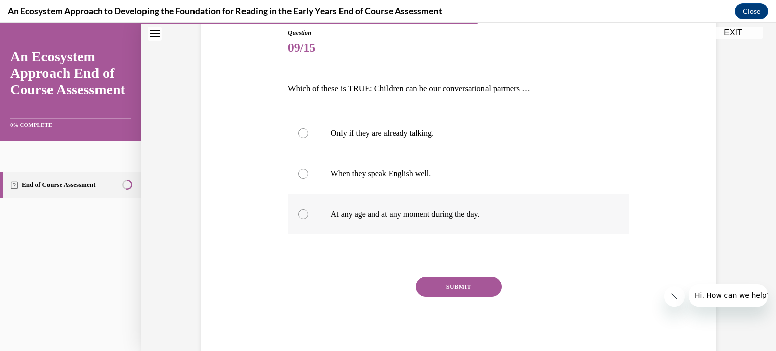
click at [408, 216] on p "At any age and at any moment during the day." at bounding box center [468, 214] width 274 height 10
click at [308, 216] on input "At any age and at any moment during the day." at bounding box center [303, 214] width 10 height 10
radio input "true"
click at [458, 287] on button "SUBMIT" at bounding box center [459, 287] width 86 height 20
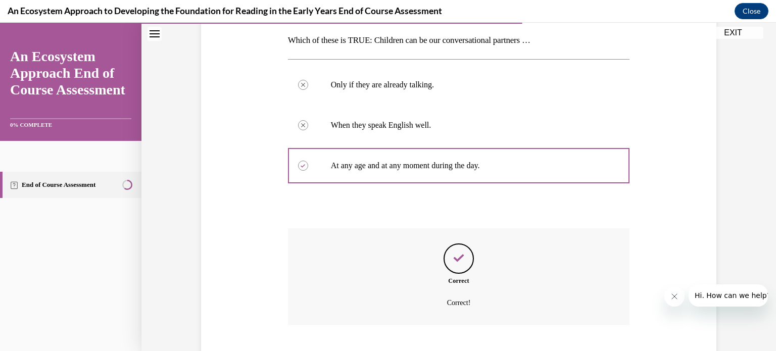
scroll to position [222, 0]
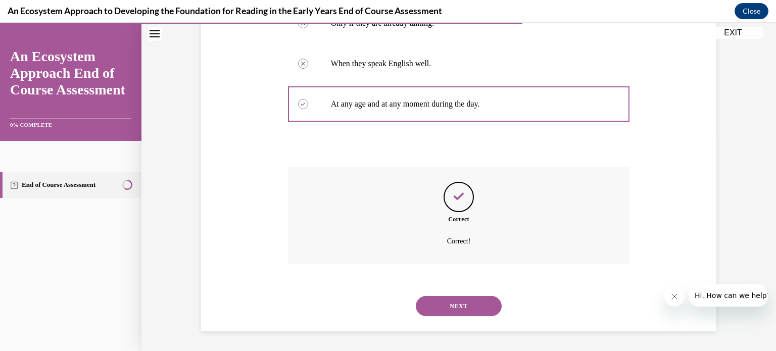
click at [460, 303] on button "NEXT" at bounding box center [459, 306] width 86 height 20
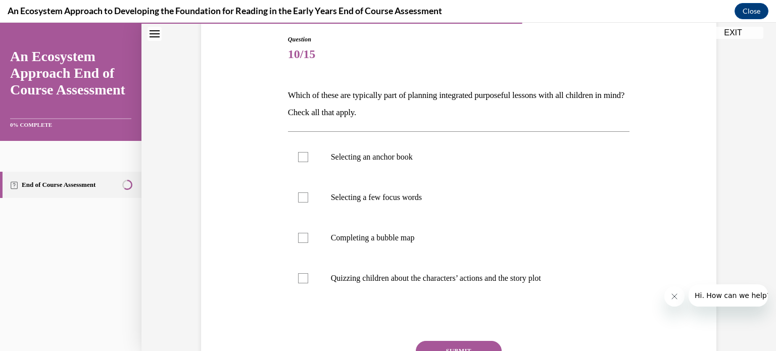
scroll to position [107, 0]
click at [356, 158] on p "Selecting an anchor book" at bounding box center [468, 156] width 274 height 10
click at [308, 158] on input "Selecting an anchor book" at bounding box center [303, 156] width 10 height 10
checkbox input "true"
click at [348, 193] on p "Selecting a few focus words" at bounding box center [468, 196] width 274 height 10
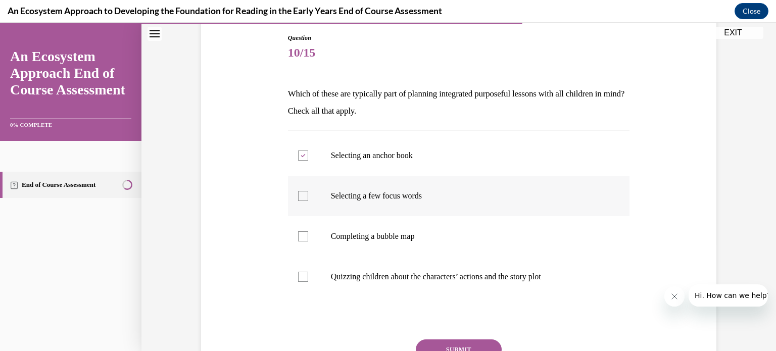
click at [308, 193] on input "Selecting a few focus words" at bounding box center [303, 196] width 10 height 10
checkbox input "true"
click at [333, 237] on p "Completing a bubble map" at bounding box center [468, 236] width 274 height 10
click at [308, 237] on input "Completing a bubble map" at bounding box center [303, 236] width 10 height 10
checkbox input "true"
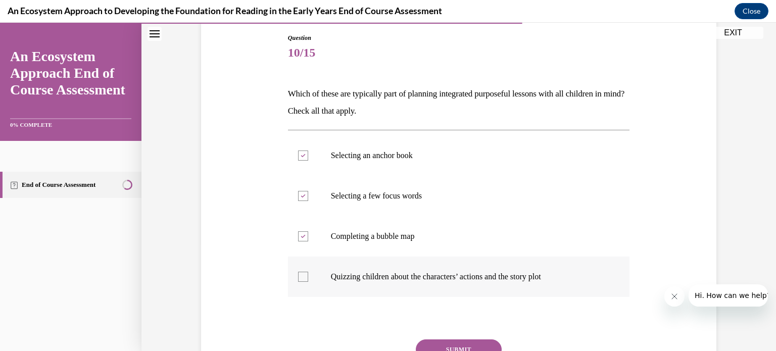
click at [472, 280] on p "Quizzing children about the characters’ actions and the story plot" at bounding box center [468, 277] width 274 height 10
click at [308, 280] on input "Quizzing children about the characters’ actions and the story plot" at bounding box center [303, 277] width 10 height 10
checkbox input "true"
click at [480, 342] on button "SUBMIT" at bounding box center [459, 349] width 86 height 20
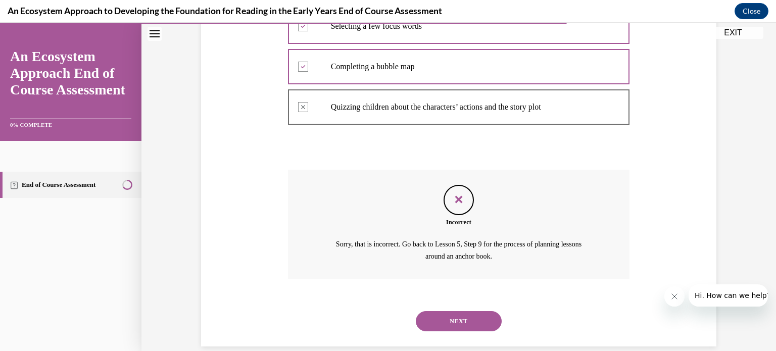
scroll to position [279, 0]
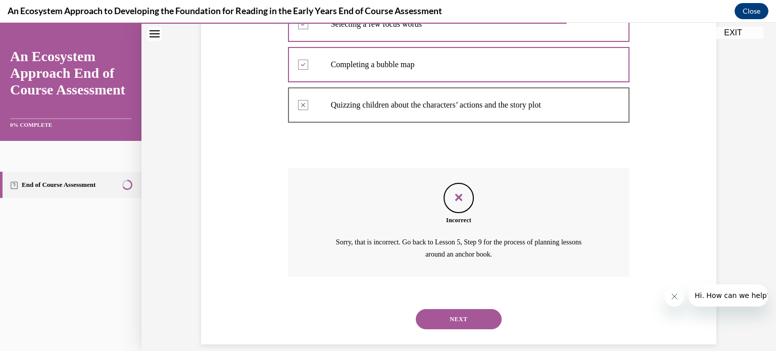
click at [477, 322] on button "NEXT" at bounding box center [459, 319] width 86 height 20
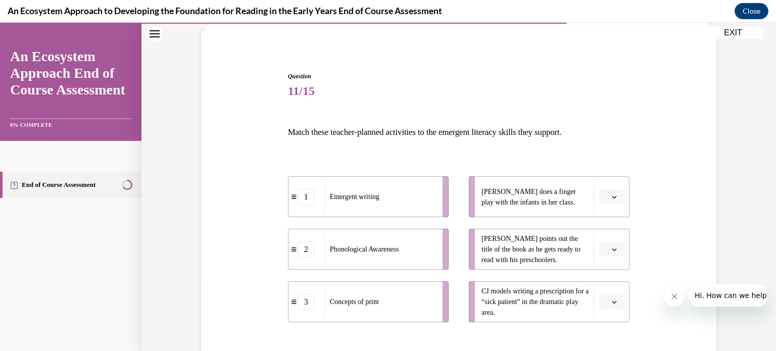
scroll to position [73, 0]
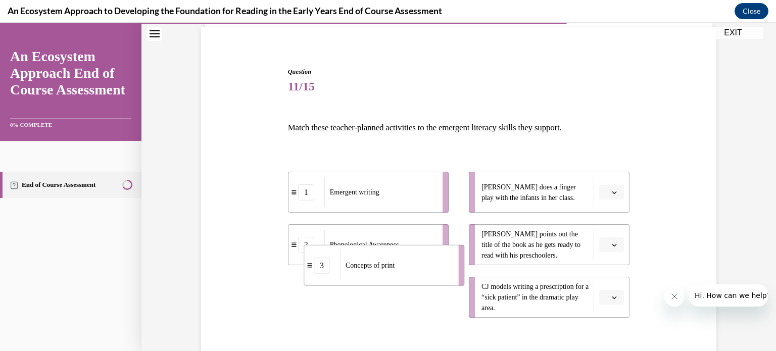
drag, startPoint x: 441, startPoint y: 288, endPoint x: 458, endPoint y: 252, distance: 40.5
click at [458, 252] on li "3 Concepts of print" at bounding box center [384, 265] width 161 height 41
drag, startPoint x: 436, startPoint y: 307, endPoint x: 473, endPoint y: 253, distance: 65.0
click at [473, 253] on li "3 Concepts of print" at bounding box center [404, 244] width 161 height 41
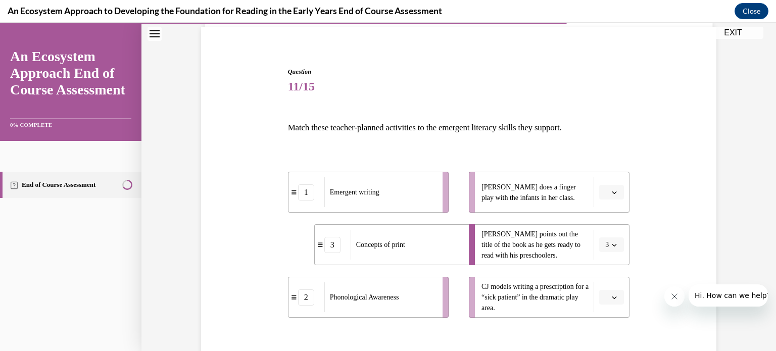
click at [422, 222] on ul "1 Emergent writing 3 Concepts of print 2 Phonological Awareness" at bounding box center [373, 245] width 171 height 146
click at [339, 161] on div "1 Emergent writing 3 Concepts of print 2 Phonological Awareness Lulu does a fin…" at bounding box center [459, 235] width 342 height 166
drag, startPoint x: 443, startPoint y: 202, endPoint x: 466, endPoint y: 306, distance: 107.0
click at [466, 306] on li "1 Emergent writing" at bounding box center [390, 296] width 161 height 41
click at [615, 298] on icon "button" at bounding box center [614, 297] width 5 height 3
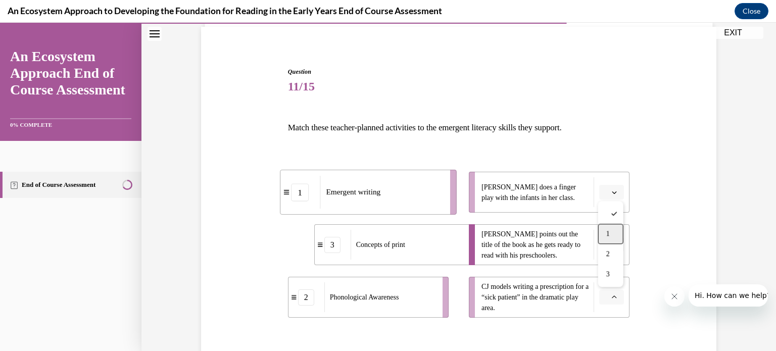
click at [609, 233] on span "1" at bounding box center [608, 234] width 4 height 8
click at [614, 192] on icon "button" at bounding box center [614, 192] width 5 height 3
click at [608, 255] on span "2" at bounding box center [608, 255] width 4 height 8
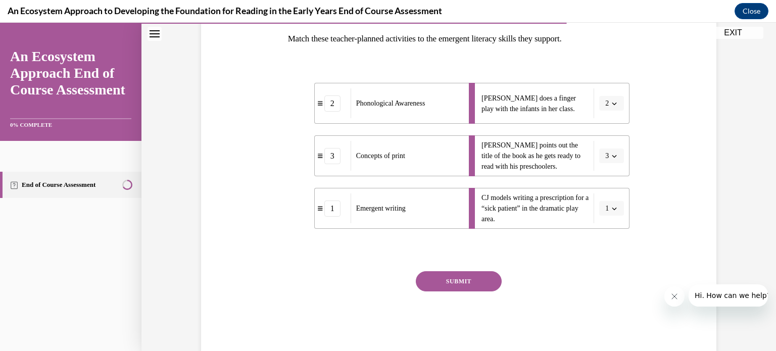
scroll to position [185, 0]
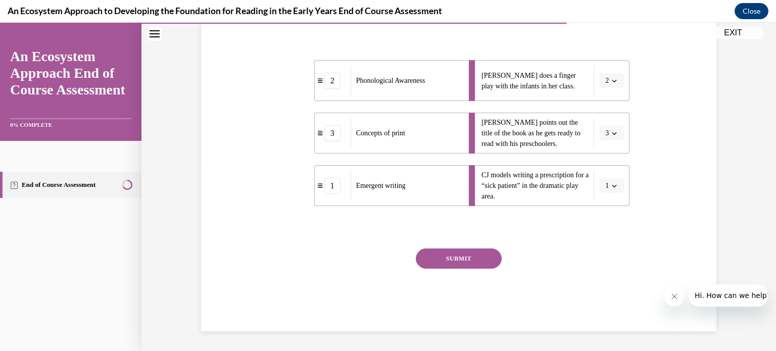
click at [452, 251] on button "SUBMIT" at bounding box center [459, 259] width 86 height 20
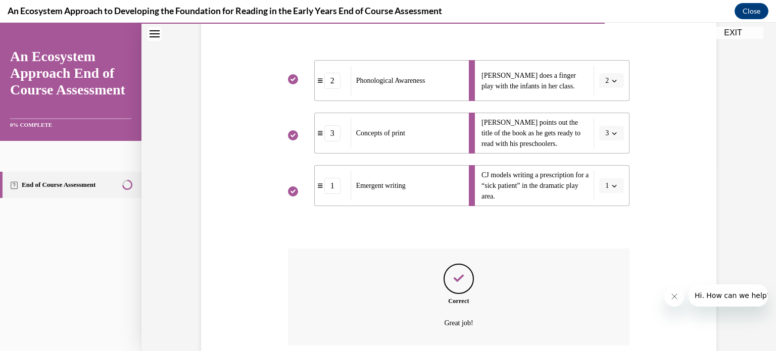
click at [452, 271] on icon "Feedback" at bounding box center [458, 278] width 15 height 15
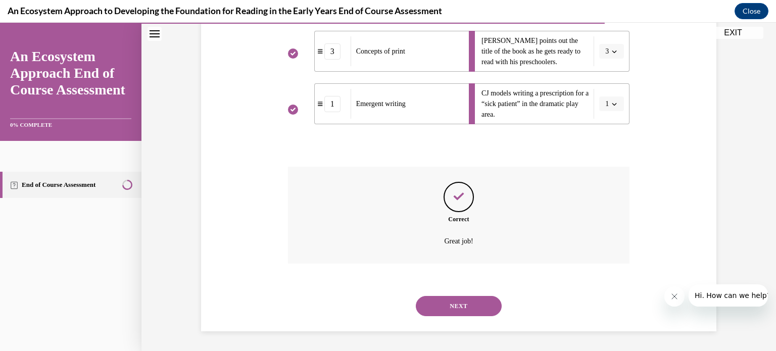
click at [460, 299] on button "NEXT" at bounding box center [459, 306] width 86 height 20
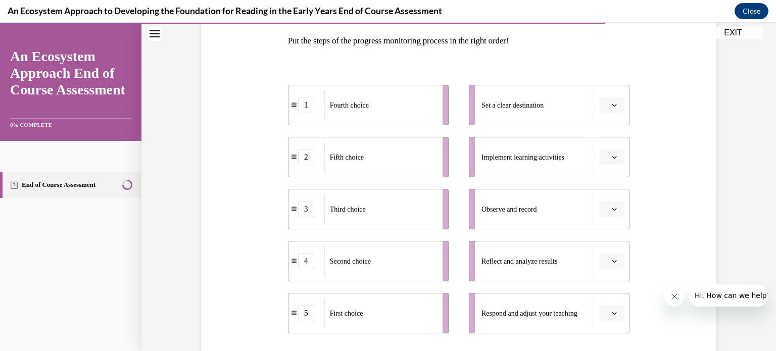
scroll to position [165, 0]
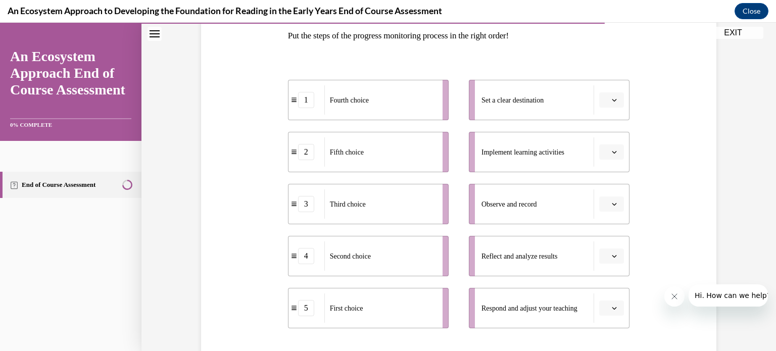
click at [614, 206] on icon "button" at bounding box center [614, 204] width 5 height 5
click at [608, 326] on span "5" at bounding box center [608, 327] width 4 height 8
click at [615, 152] on icon "button" at bounding box center [614, 152] width 5 height 3
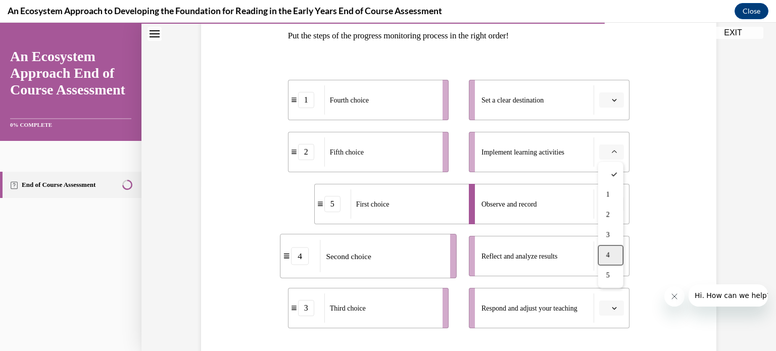
click at [612, 253] on div "4" at bounding box center [610, 255] width 25 height 20
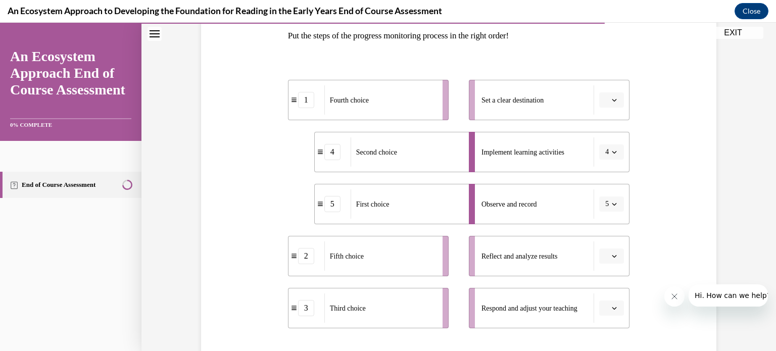
click at [618, 309] on span "button" at bounding box center [614, 308] width 7 height 7
click at [609, 245] on span "3" at bounding box center [608, 245] width 4 height 8
click at [612, 100] on icon "button" at bounding box center [614, 99] width 5 height 5
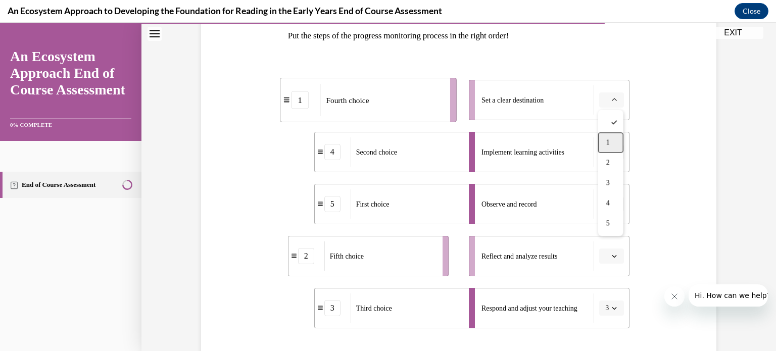
click at [613, 139] on div "1" at bounding box center [610, 142] width 25 height 20
click at [619, 254] on button "button" at bounding box center [611, 256] width 25 height 15
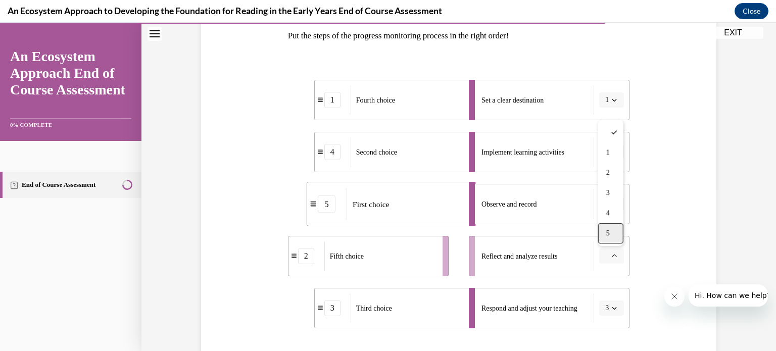
click at [616, 228] on div "5" at bounding box center [610, 233] width 25 height 20
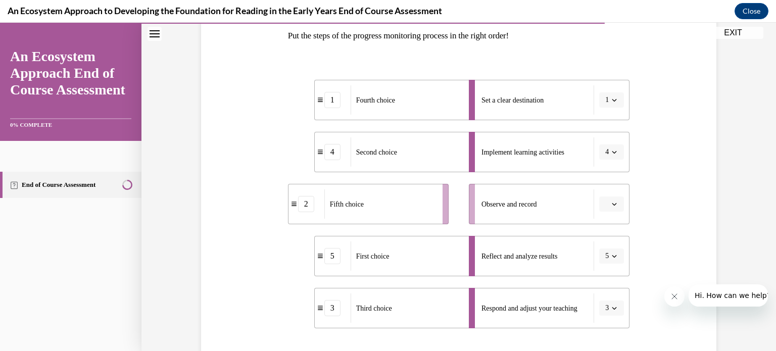
click at [616, 255] on icon "button" at bounding box center [614, 256] width 5 height 5
click at [603, 175] on div "2" at bounding box center [608, 173] width 25 height 20
click at [616, 205] on icon "button" at bounding box center [614, 204] width 5 height 5
click at [613, 325] on div "5" at bounding box center [610, 327] width 25 height 20
click at [618, 99] on span "button" at bounding box center [614, 99] width 7 height 7
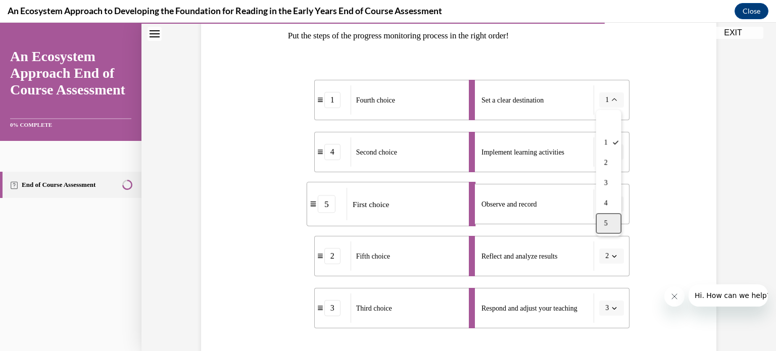
click at [609, 222] on div "5" at bounding box center [608, 223] width 25 height 20
click at [359, 191] on div "Fourth choice" at bounding box center [380, 203] width 112 height 29
click at [618, 98] on span "button" at bounding box center [614, 99] width 7 height 7
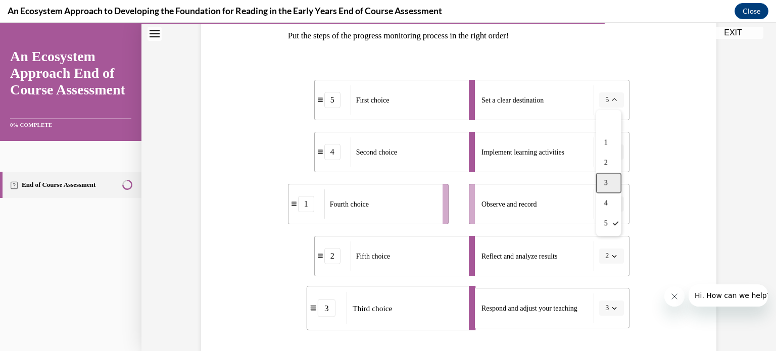
click at [614, 179] on div "3" at bounding box center [608, 183] width 25 height 20
click at [618, 102] on span "button" at bounding box center [614, 99] width 7 height 7
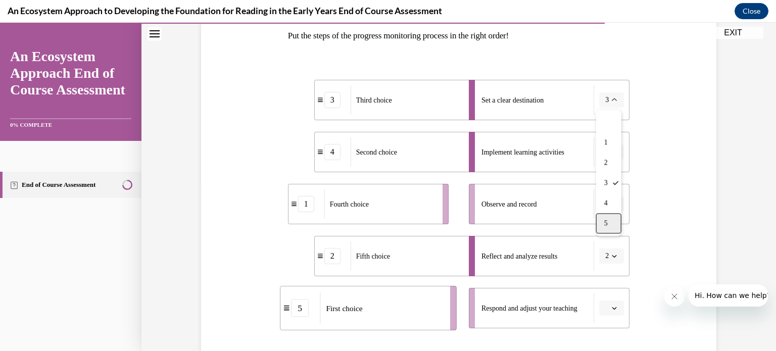
click at [612, 223] on div "5" at bounding box center [608, 223] width 25 height 20
click at [263, 210] on div "Question 12/15 Put the steps of the progress monitoring process in the right or…" at bounding box center [459, 199] width 520 height 509
click at [612, 203] on icon "button" at bounding box center [614, 204] width 5 height 5
click at [611, 286] on div "3" at bounding box center [610, 287] width 25 height 20
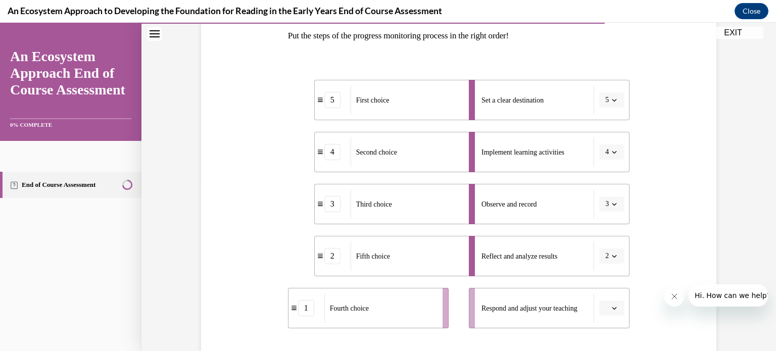
click at [615, 254] on icon "button" at bounding box center [614, 256] width 5 height 5
click at [609, 154] on div "1" at bounding box center [608, 152] width 25 height 20
click at [614, 310] on icon "button" at bounding box center [614, 308] width 5 height 5
click at [608, 226] on span "2" at bounding box center [608, 225] width 4 height 8
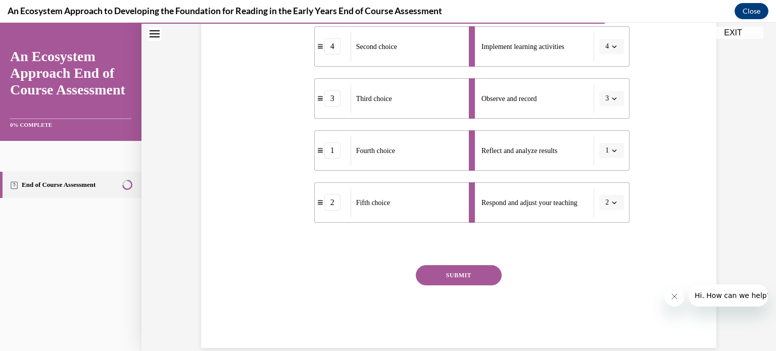
scroll to position [287, 0]
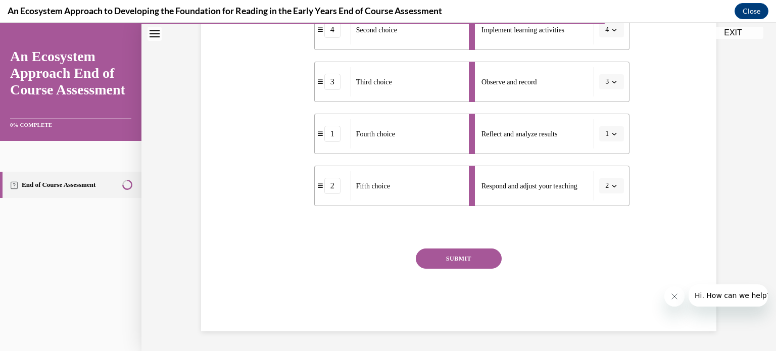
click at [456, 258] on button "SUBMIT" at bounding box center [459, 259] width 86 height 20
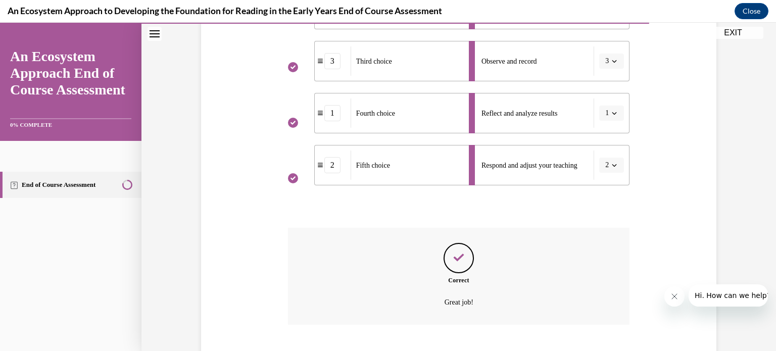
scroll to position [369, 0]
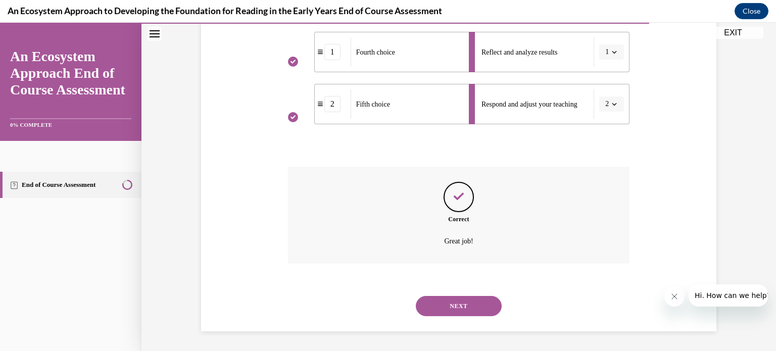
click at [457, 305] on button "NEXT" at bounding box center [459, 306] width 86 height 20
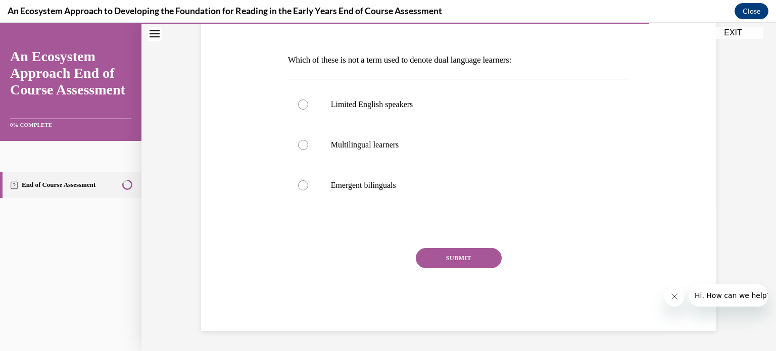
scroll to position [112, 0]
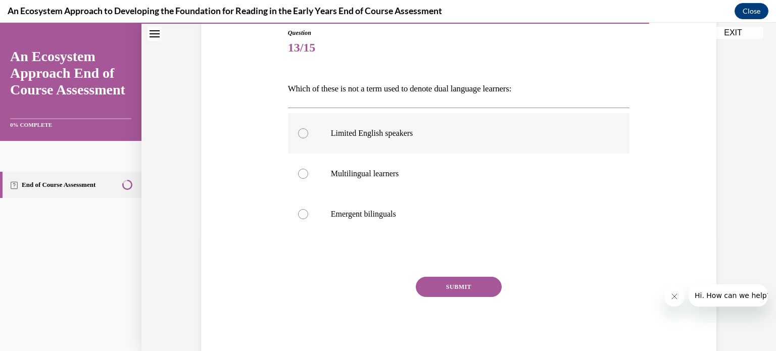
click at [304, 131] on div at bounding box center [303, 133] width 10 height 10
click at [304, 131] on input "Limited English speakers" at bounding box center [303, 133] width 10 height 10
radio input "true"
click at [473, 288] on button "SUBMIT" at bounding box center [459, 287] width 86 height 20
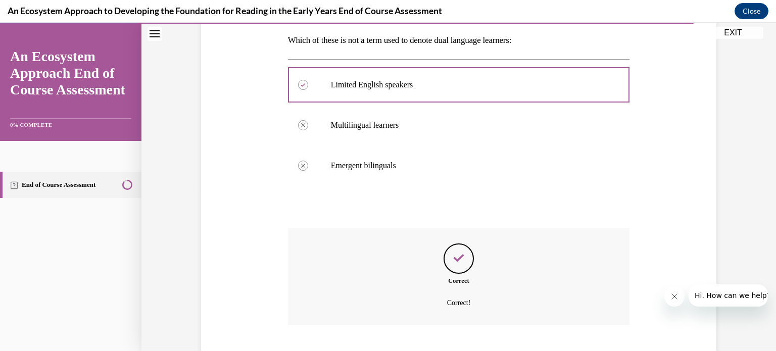
scroll to position [222, 0]
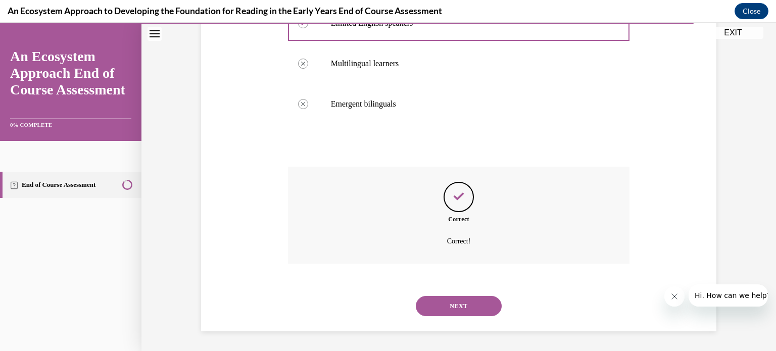
click at [466, 308] on button "NEXT" at bounding box center [459, 306] width 86 height 20
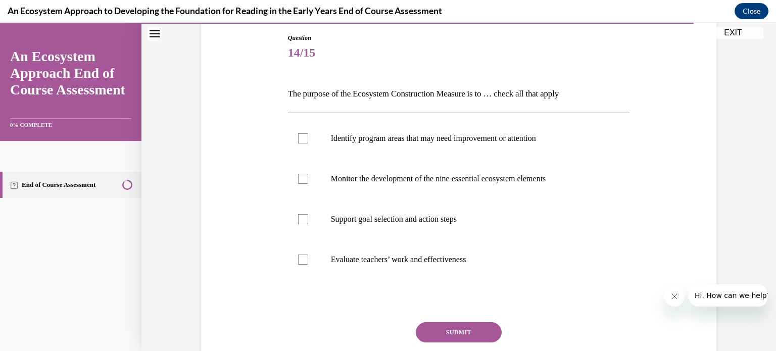
scroll to position [109, 0]
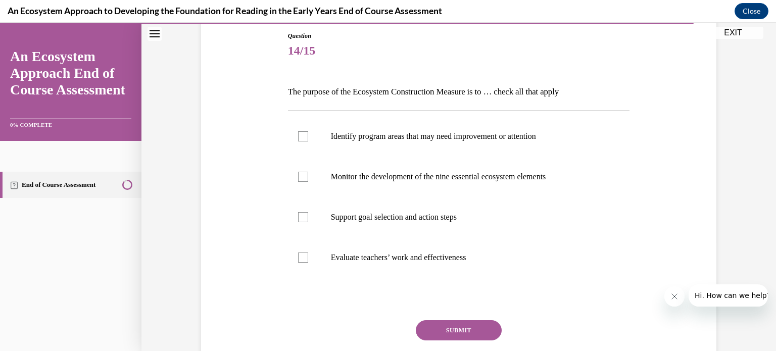
click at [549, 168] on label "Monitor the development of the nine essential ecosystem elements" at bounding box center [459, 177] width 342 height 40
click at [308, 172] on input "Monitor the development of the nine essential ecosystem elements" at bounding box center [303, 177] width 10 height 10
checkbox input "true"
click at [303, 258] on div at bounding box center [303, 258] width 10 height 10
click at [303, 258] on input "Evaluate teachers’ work and effectiveness" at bounding box center [303, 258] width 10 height 10
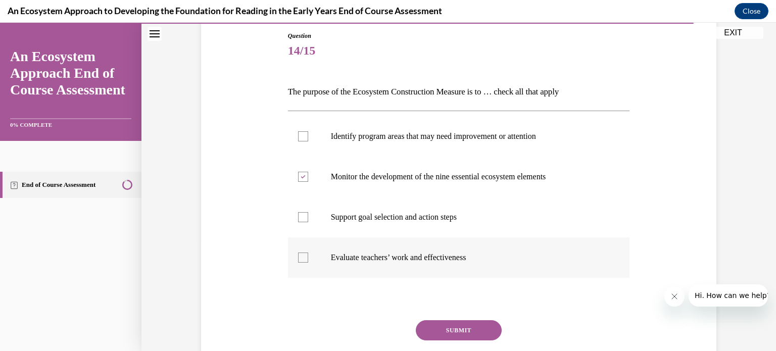
checkbox input "true"
click at [307, 215] on div at bounding box center [303, 217] width 10 height 10
click at [307, 215] on input "Support goal selection and action steps" at bounding box center [303, 217] width 10 height 10
checkbox input "true"
click at [305, 139] on div at bounding box center [303, 136] width 10 height 10
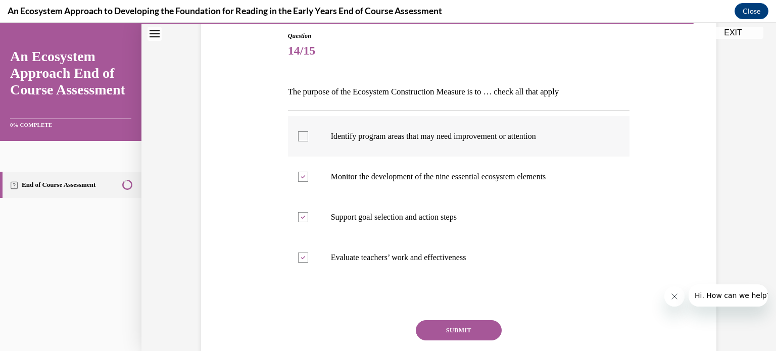
click at [305, 139] on input "Identify program areas that may need improvement or attention" at bounding box center [303, 136] width 10 height 10
checkbox input "true"
click at [302, 257] on icon at bounding box center [303, 258] width 5 height 4
click at [302, 257] on input "Evaluate teachers’ work and effectiveness" at bounding box center [303, 258] width 10 height 10
checkbox input "false"
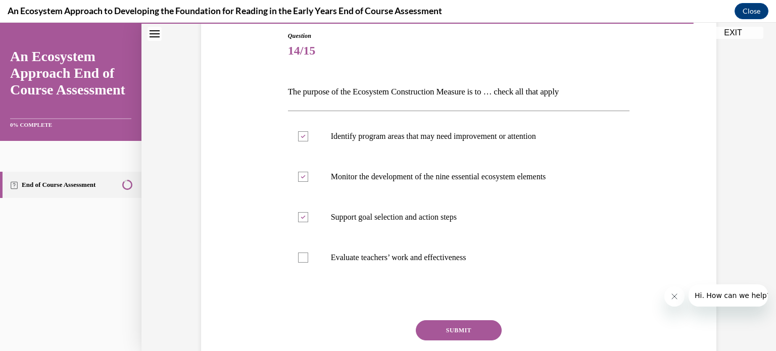
click at [445, 330] on button "SUBMIT" at bounding box center [459, 330] width 86 height 20
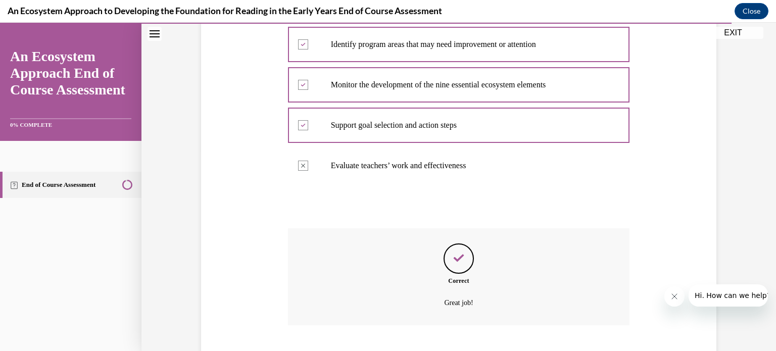
scroll to position [263, 0]
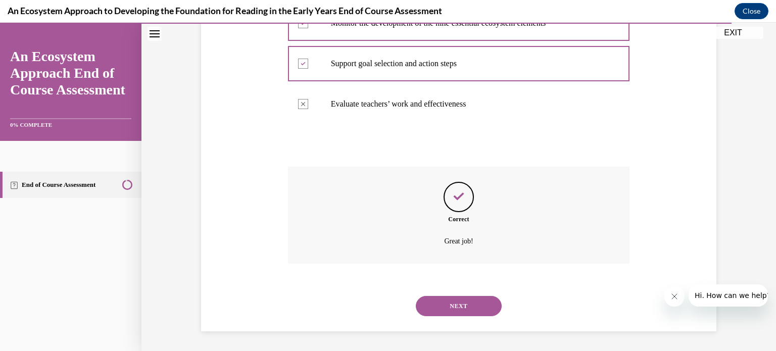
click at [459, 305] on button "NEXT" at bounding box center [459, 306] width 86 height 20
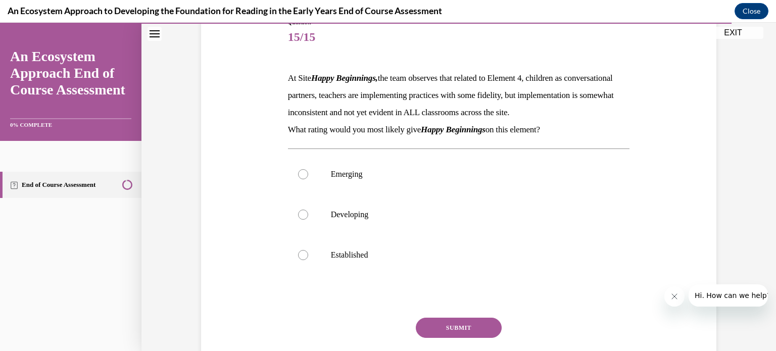
scroll to position [125, 0]
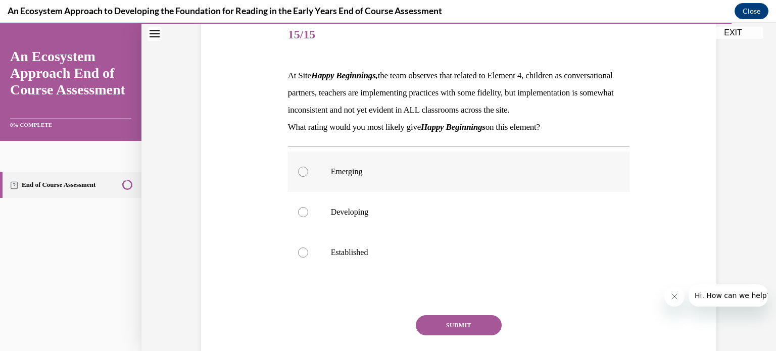
click at [301, 177] on div at bounding box center [303, 172] width 10 height 10
click at [301, 177] on input "Emerging" at bounding box center [303, 172] width 10 height 10
radio input "true"
click at [461, 335] on button "SUBMIT" at bounding box center [459, 325] width 86 height 20
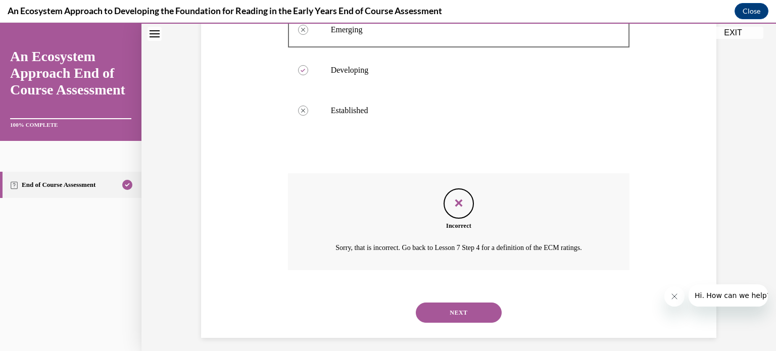
scroll to position [291, 0]
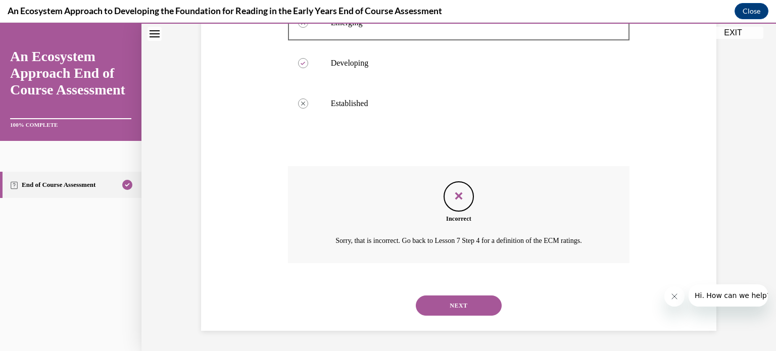
click at [481, 303] on button "NEXT" at bounding box center [459, 305] width 86 height 20
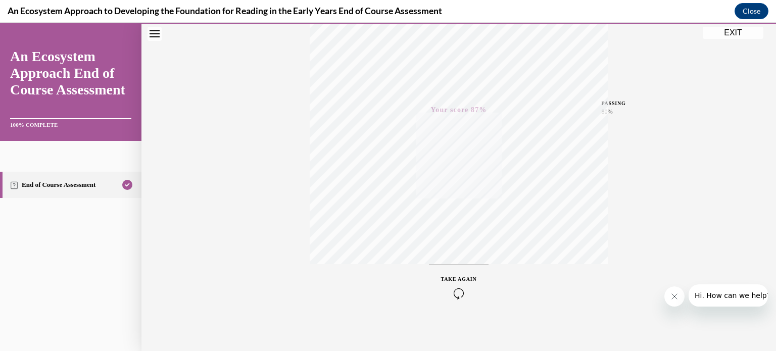
scroll to position [189, 0]
click at [726, 32] on button "EXIT" at bounding box center [733, 33] width 61 height 12
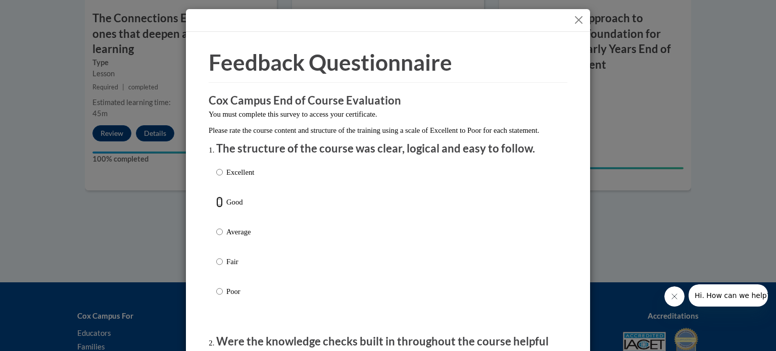
click at [217, 208] on input "Good" at bounding box center [219, 201] width 7 height 11
radio input "true"
click at [219, 208] on input "Good" at bounding box center [219, 201] width 7 height 11
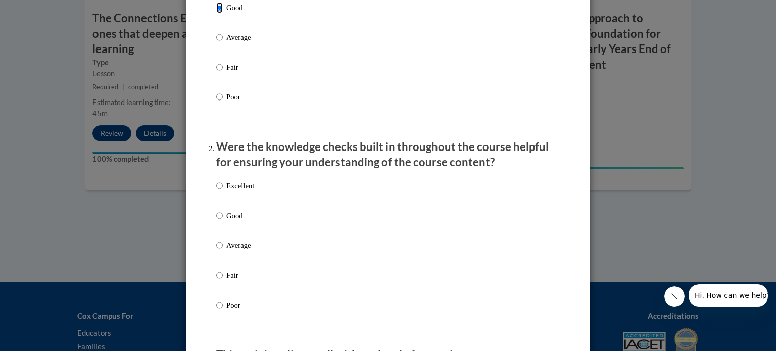
scroll to position [192, 0]
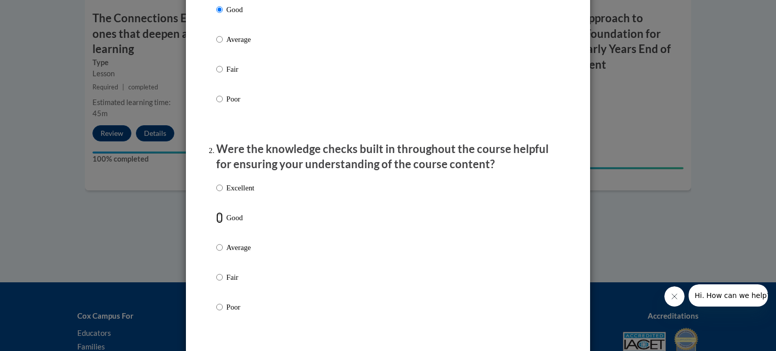
click at [220, 223] on input "Good" at bounding box center [219, 217] width 7 height 11
radio input "true"
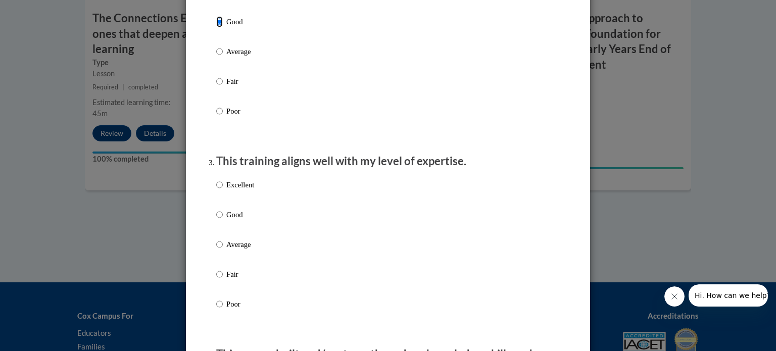
scroll to position [393, 0]
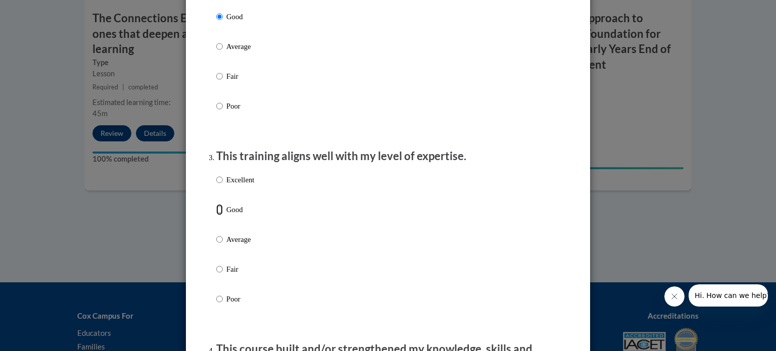
click at [221, 215] on input "Good" at bounding box center [219, 209] width 7 height 11
radio input "true"
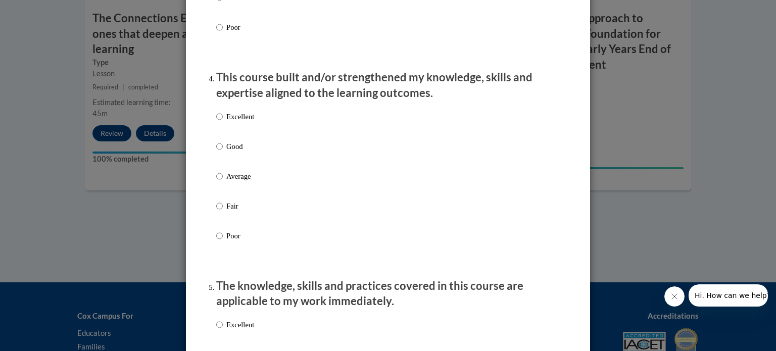
scroll to position [664, 0]
click at [220, 153] on input "Good" at bounding box center [219, 147] width 7 height 11
radio input "true"
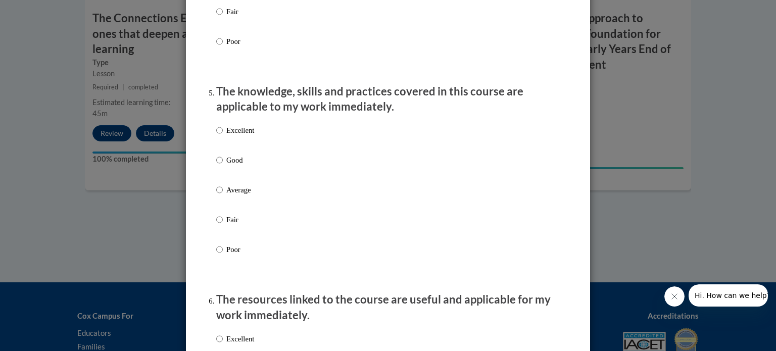
scroll to position [858, 0]
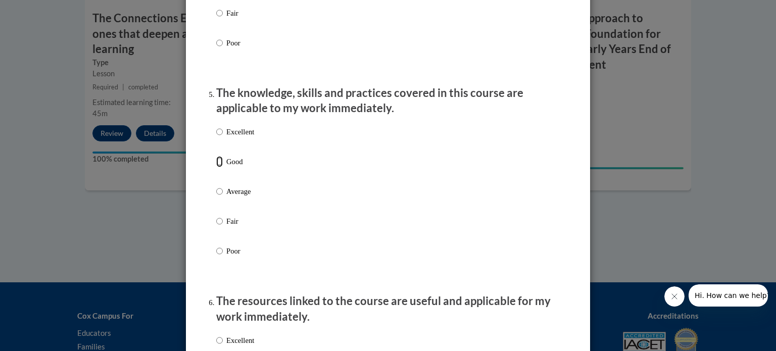
click at [220, 167] on input "Good" at bounding box center [219, 161] width 7 height 11
radio input "true"
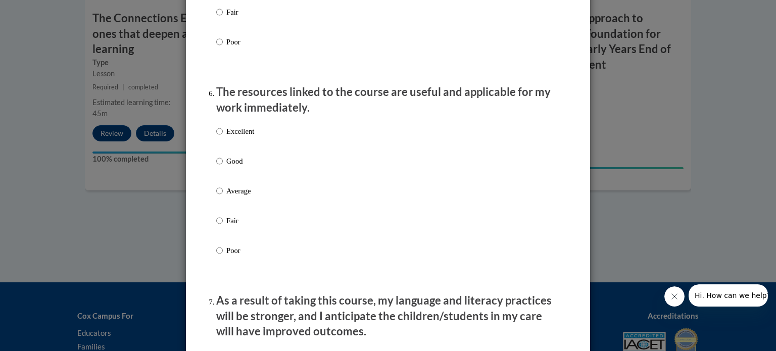
scroll to position [1068, 0]
click at [220, 166] on input "Good" at bounding box center [219, 160] width 7 height 11
radio input "true"
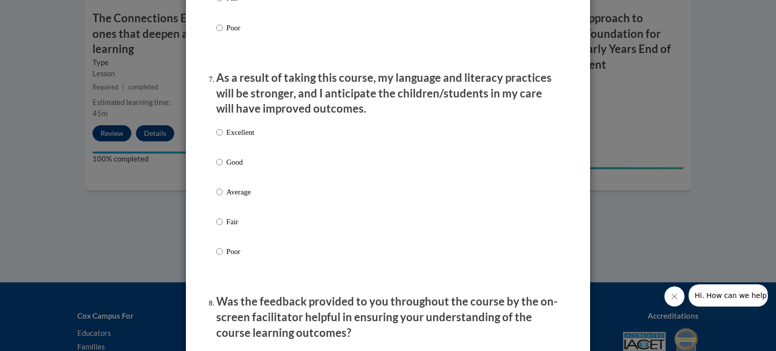
scroll to position [1291, 0]
click at [220, 167] on input "Good" at bounding box center [219, 161] width 7 height 11
radio input "true"
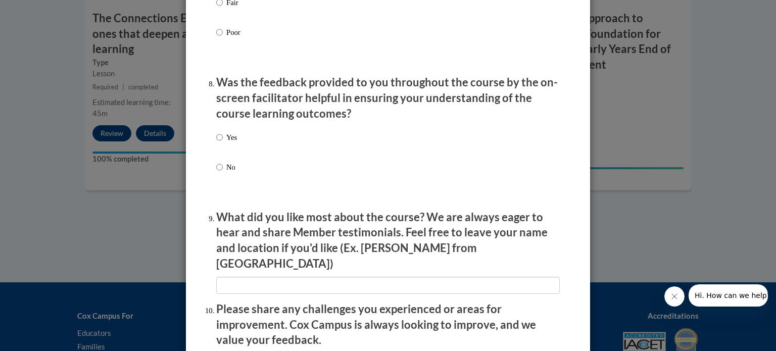
scroll to position [1509, 0]
click at [220, 143] on input "Yes" at bounding box center [219, 137] width 7 height 11
radio input "true"
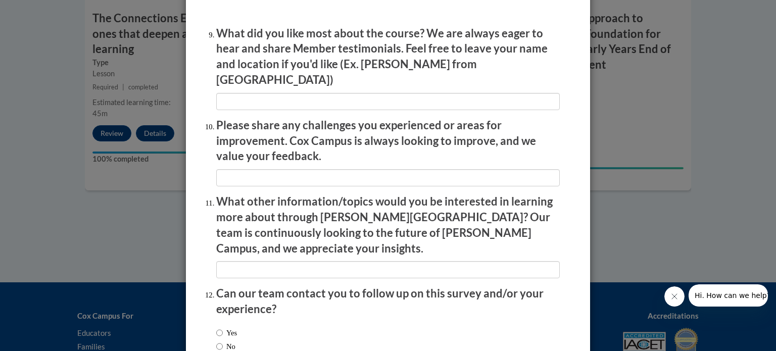
scroll to position [1694, 0]
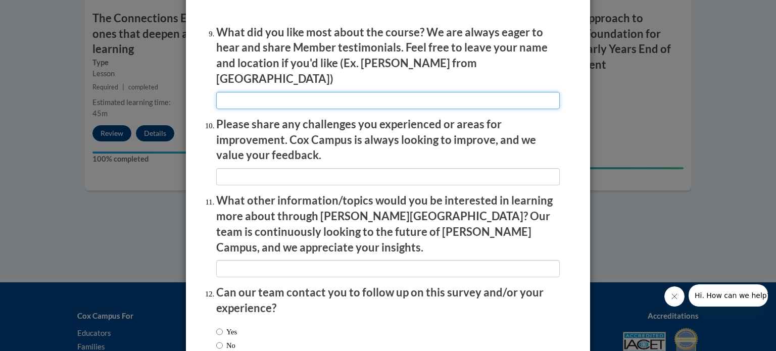
click at [451, 93] on input "textbox" at bounding box center [387, 100] width 343 height 17
type input "N/A"
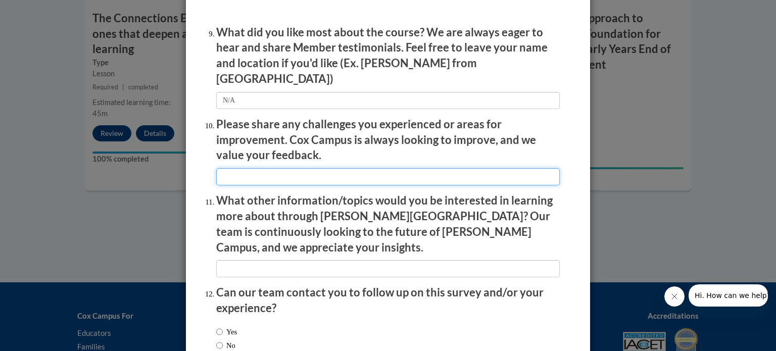
click at [368, 171] on input "textbox" at bounding box center [387, 176] width 343 height 17
type input "N/A"
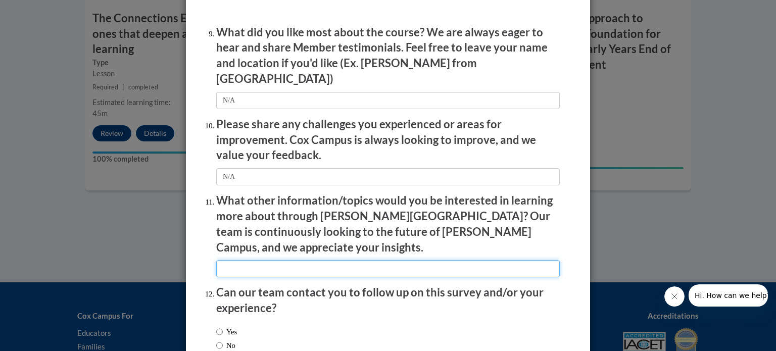
click at [293, 260] on input "textbox" at bounding box center [387, 268] width 343 height 17
type input "N/A"
click at [230, 326] on label "Yes" at bounding box center [226, 331] width 21 height 11
click at [223, 326] on input "Yes" at bounding box center [219, 331] width 7 height 11
radio input "true"
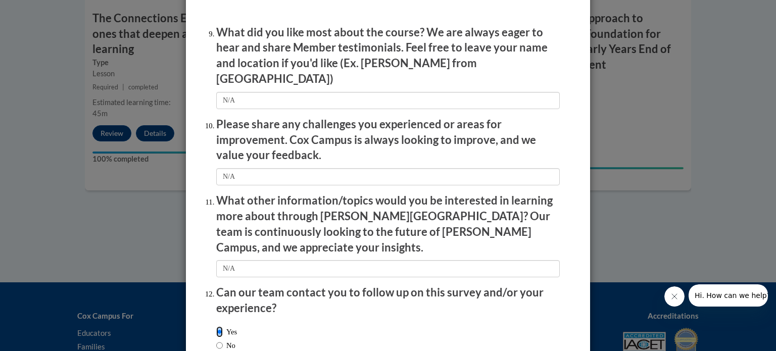
scroll to position [1752, 0]
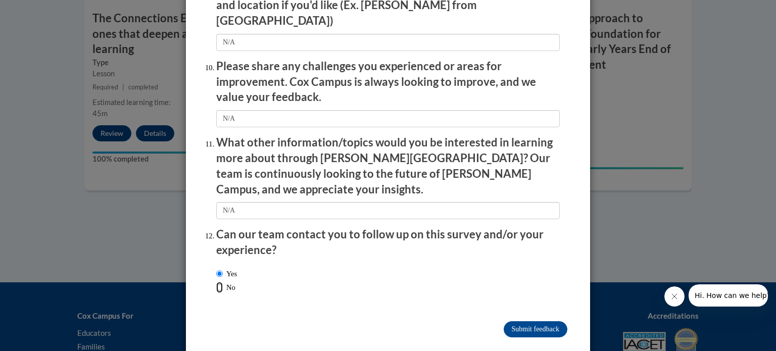
click at [217, 282] on input "No" at bounding box center [219, 287] width 7 height 11
radio input "true"
click at [540, 321] on input "Submit feedback" at bounding box center [536, 329] width 64 height 16
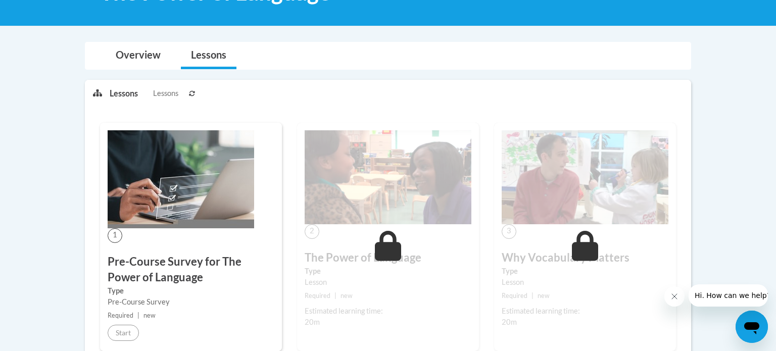
scroll to position [182, 0]
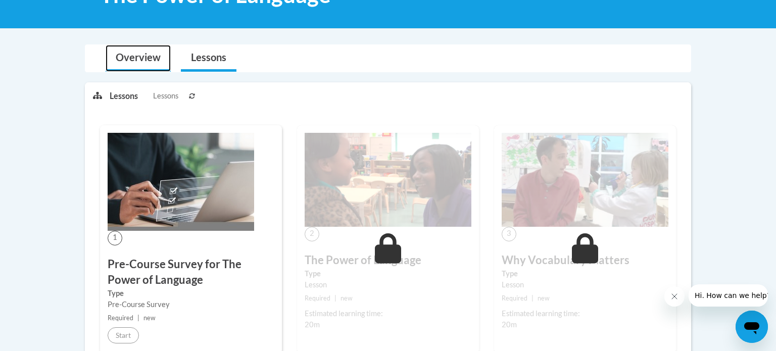
click at [133, 57] on link "Overview" at bounding box center [138, 58] width 65 height 27
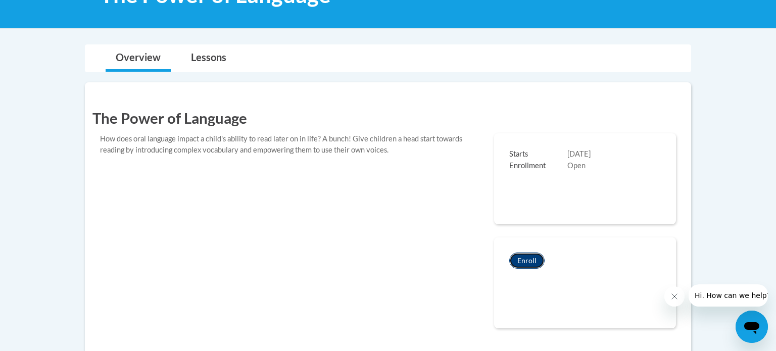
click at [532, 256] on button "Enroll" at bounding box center [526, 261] width 35 height 16
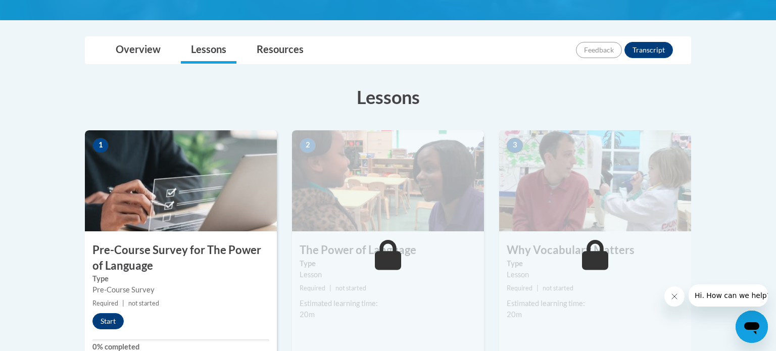
scroll to position [211, 0]
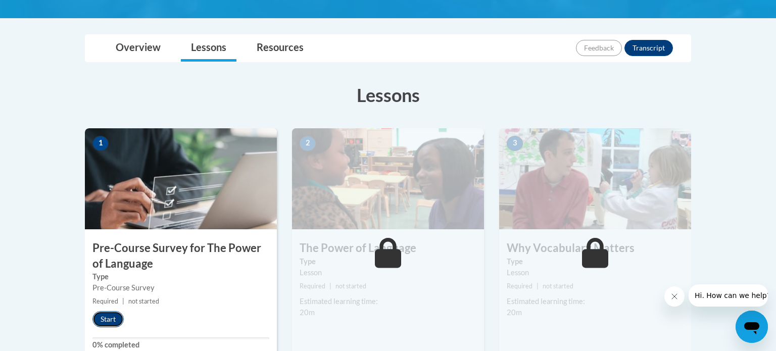
click at [105, 313] on button "Start" at bounding box center [107, 319] width 31 height 16
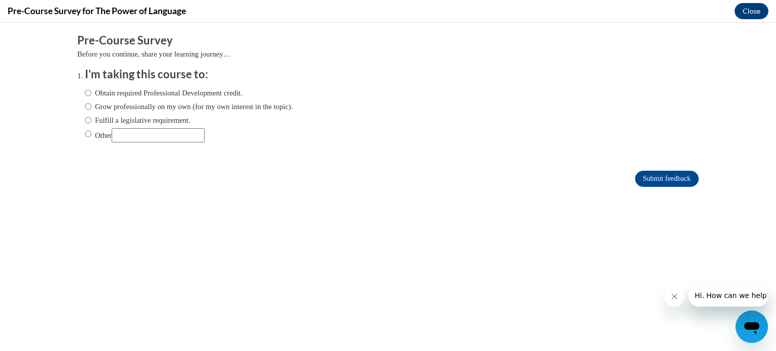
scroll to position [0, 0]
click at [102, 92] on label "Obtain required Professional Development credit." at bounding box center [164, 92] width 158 height 11
click at [91, 92] on input "Obtain required Professional Development credit." at bounding box center [88, 92] width 7 height 11
radio input "true"
click at [672, 179] on input "Submit feedback" at bounding box center [667, 179] width 64 height 16
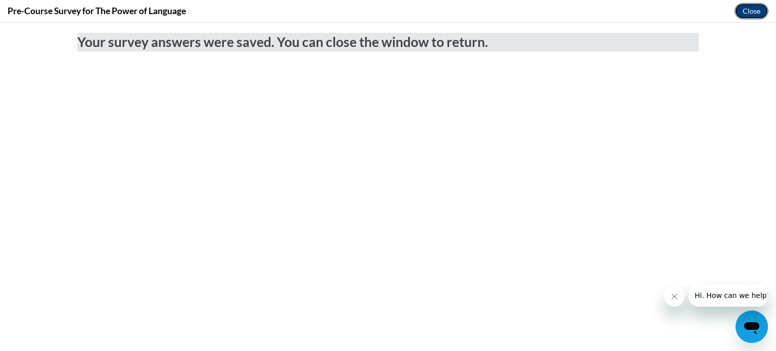
click at [753, 7] on button "Close" at bounding box center [751, 11] width 34 height 16
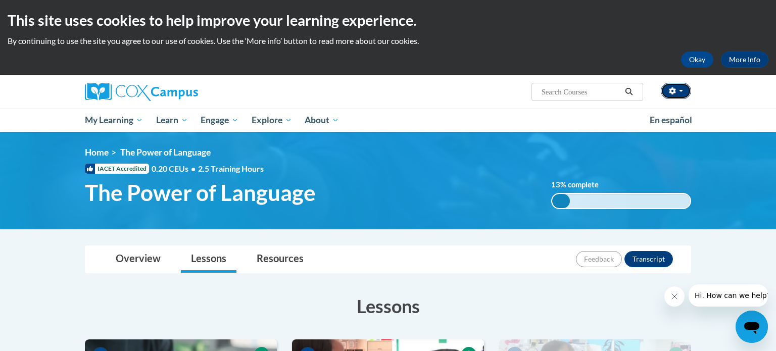
click at [681, 87] on button "button" at bounding box center [676, 91] width 30 height 16
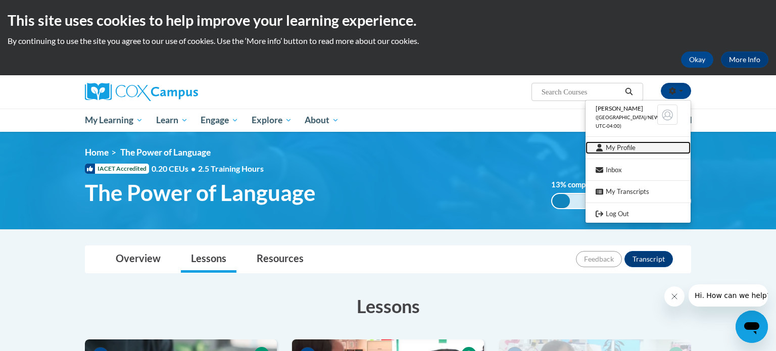
click at [651, 149] on link "My Profile" at bounding box center [637, 147] width 105 height 13
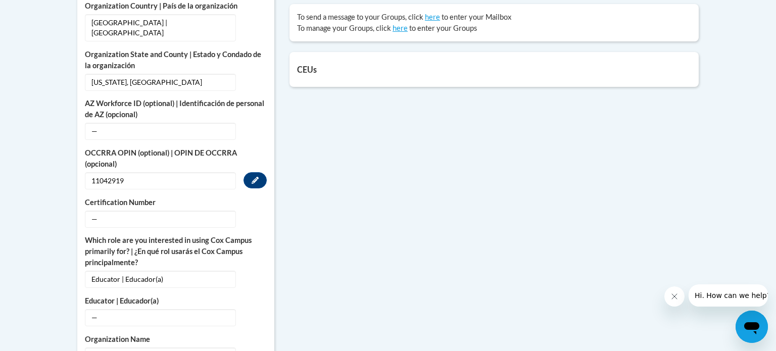
scroll to position [459, 0]
click at [116, 210] on span "—" at bounding box center [160, 218] width 151 height 17
click at [252, 214] on icon "Custom profile fields" at bounding box center [255, 217] width 7 height 7
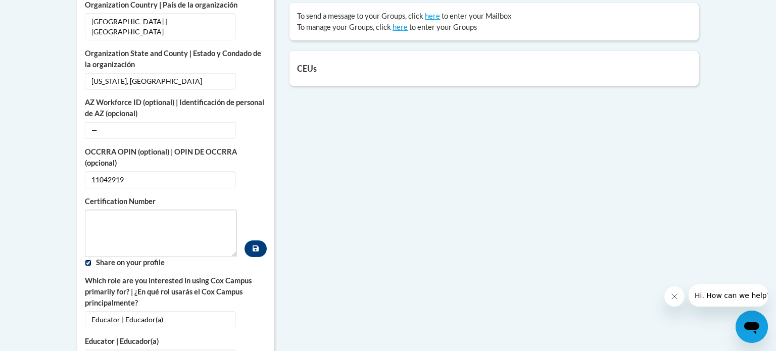
click at [88, 260] on input "Custom profile fields" at bounding box center [88, 263] width 7 height 7
checkbox input "false"
click at [94, 227] on textarea "Custom profile fields" at bounding box center [161, 233] width 152 height 47
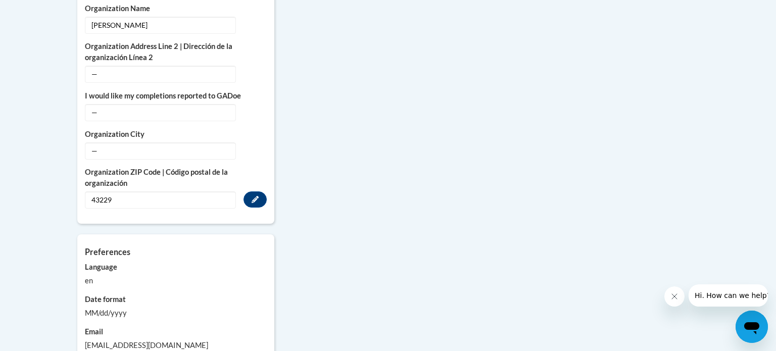
scroll to position [1056, 0]
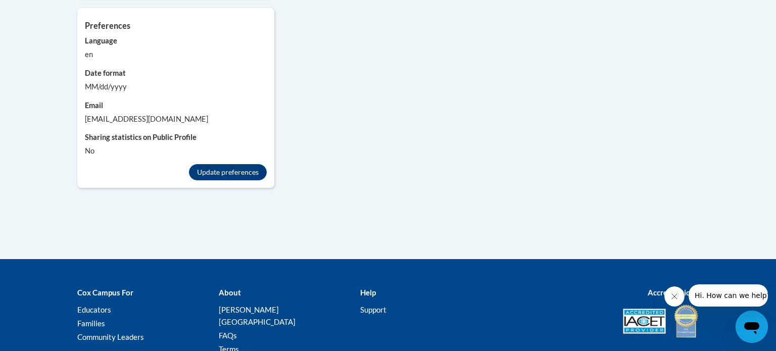
type textarea "11042919"
click at [217, 164] on button "Update preferences" at bounding box center [228, 172] width 78 height 16
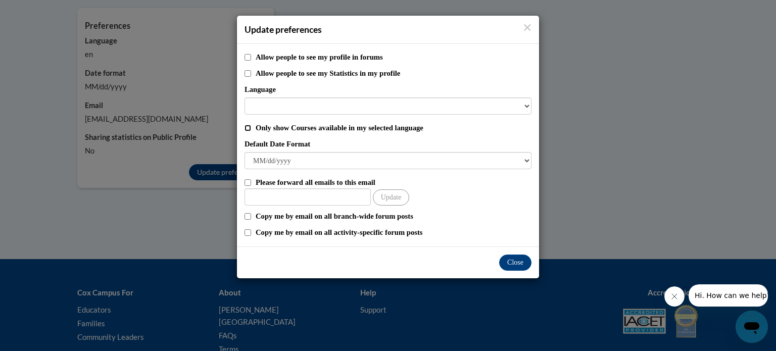
click at [244, 126] on input "Only show Courses available in my selected language" at bounding box center [247, 128] width 7 height 7
checkbox input "true"
click at [514, 264] on button "Close" at bounding box center [515, 263] width 32 height 16
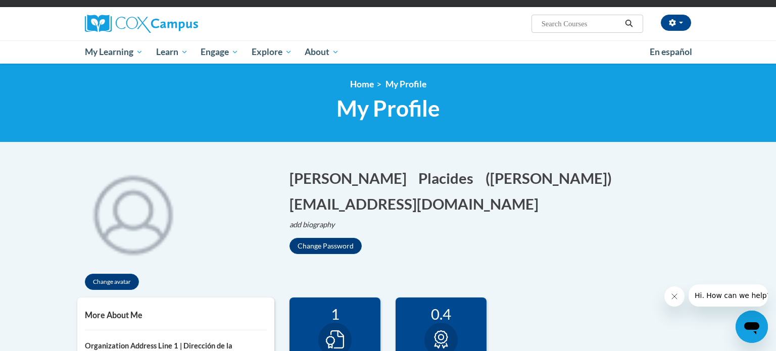
scroll to position [27, 0]
